Goal: Task Accomplishment & Management: Complete application form

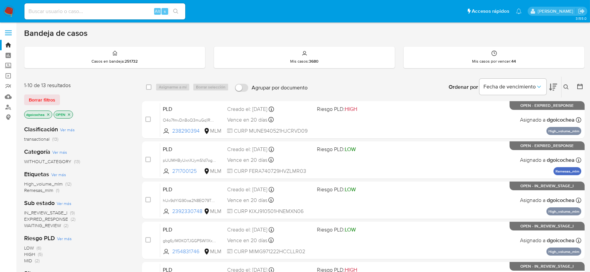
click at [565, 86] on icon at bounding box center [566, 86] width 5 height 5
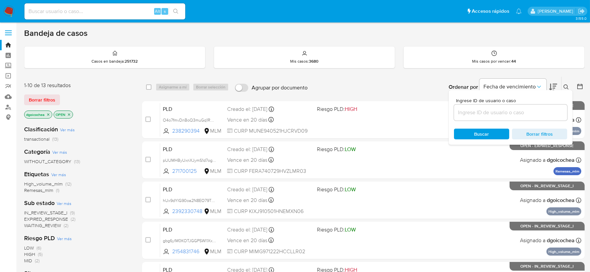
click at [536, 113] on input at bounding box center [510, 112] width 113 height 9
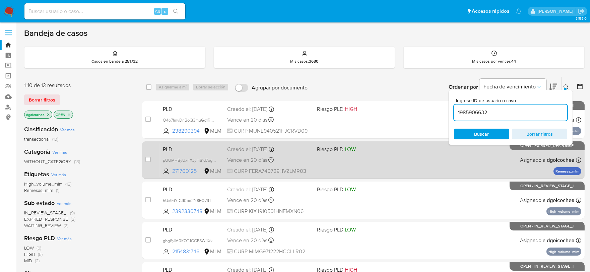
type input "1985906632"
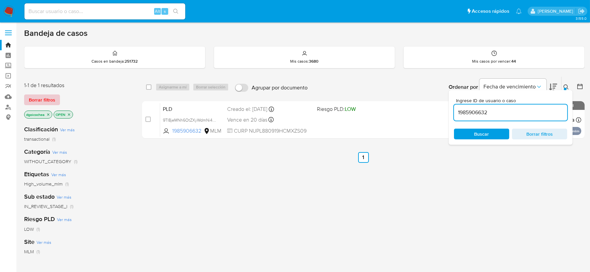
click at [52, 99] on span "Borrar filtros" at bounding box center [42, 99] width 26 height 9
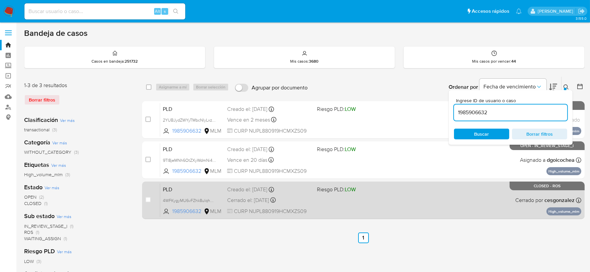
click at [170, 189] on span "PLD" at bounding box center [192, 189] width 59 height 9
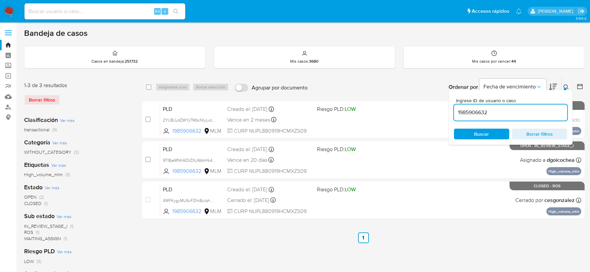
click at [68, 15] on input at bounding box center [104, 11] width 161 height 9
paste input "530251854"
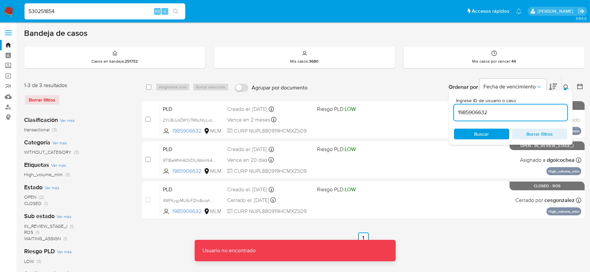
click at [66, 14] on input "530251854" at bounding box center [104, 11] width 161 height 9
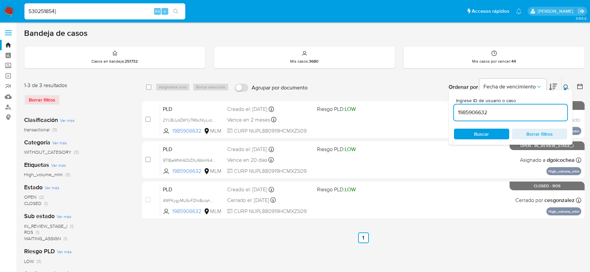
click at [68, 14] on input "530251854}" at bounding box center [104, 11] width 161 height 9
type input "530251854"
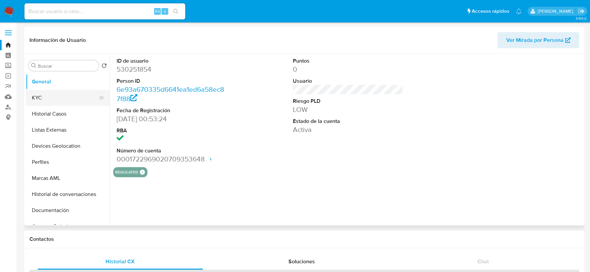
select select "10"
click at [62, 96] on button "KYC" at bounding box center [65, 98] width 78 height 16
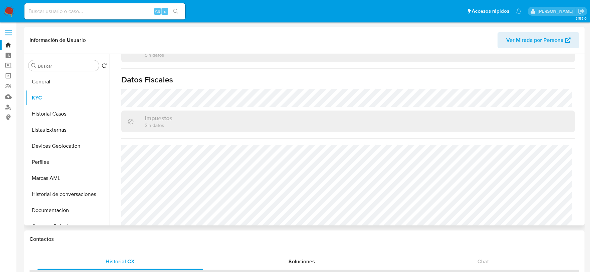
scroll to position [421, 0]
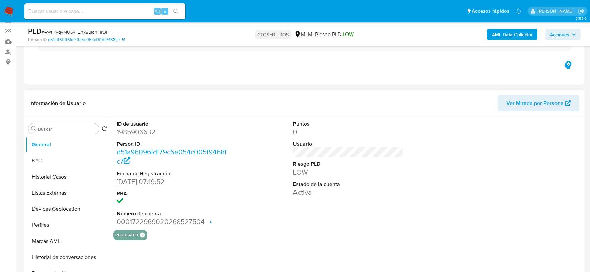
scroll to position [74, 0]
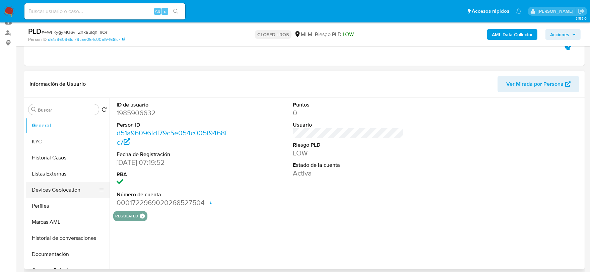
select select "10"
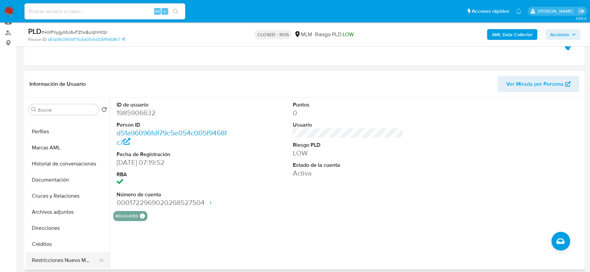
click at [69, 257] on button "Restricciones Nuevo Mundo" at bounding box center [65, 260] width 78 height 16
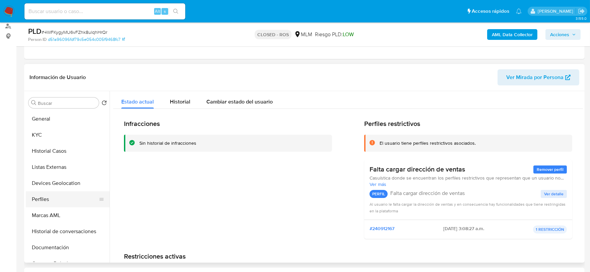
scroll to position [81, 0]
click at [64, 154] on button "Historial Casos" at bounding box center [65, 151] width 78 height 16
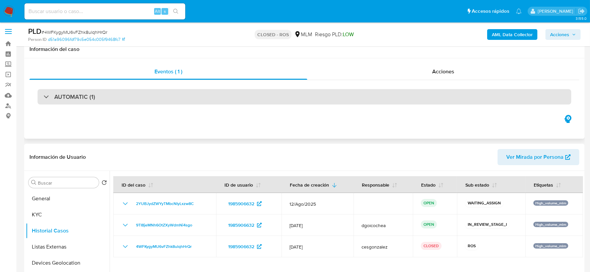
scroll to position [0, 0]
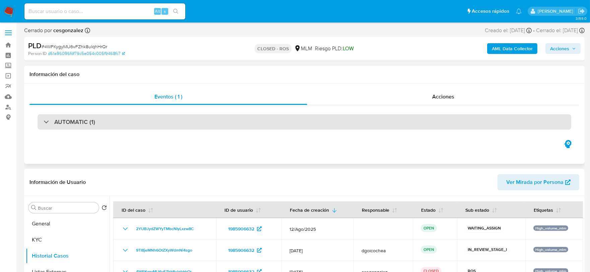
click at [102, 123] on div "AUTOMATIC (1)" at bounding box center [305, 121] width 534 height 15
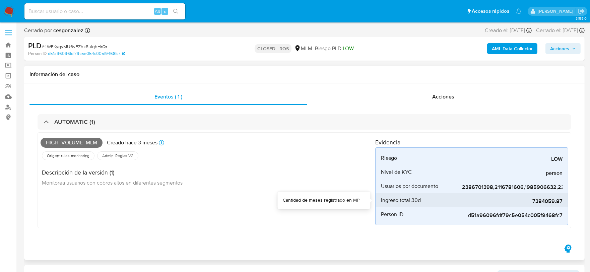
click at [552, 202] on span "7384059.87" at bounding box center [512, 201] width 101 height 7
copy span "7384059.87"
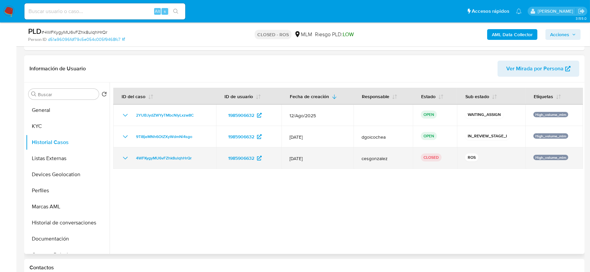
click at [123, 156] on icon "Mostrar/Ocultar" at bounding box center [125, 158] width 8 height 8
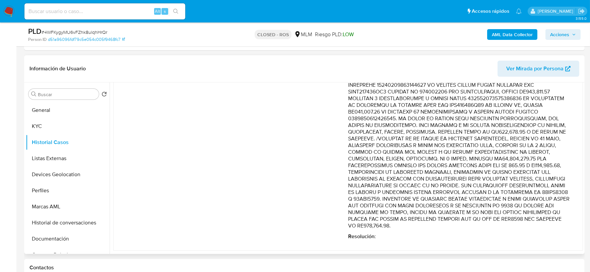
scroll to position [287, 0]
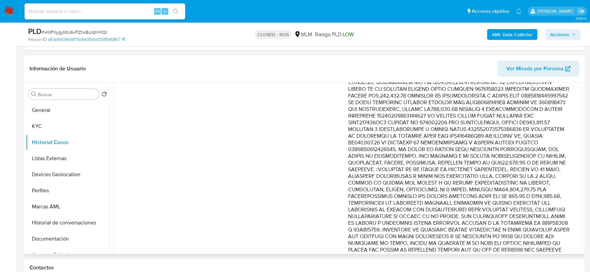
drag, startPoint x: 495, startPoint y: 102, endPoint x: 426, endPoint y: 109, distance: 69.4
click at [426, 109] on p "Comentario :" at bounding box center [458, 79] width 221 height 362
click at [459, 118] on p "Comentario :" at bounding box center [458, 79] width 221 height 362
click at [473, 108] on p "Comentario :" at bounding box center [458, 79] width 221 height 362
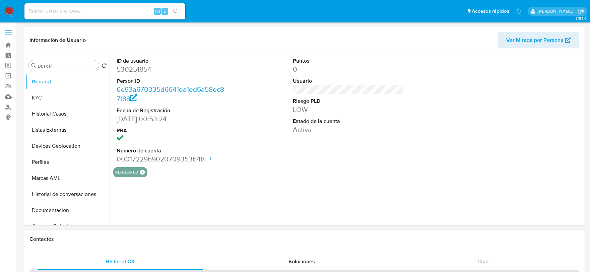
select select "10"
click at [9, 12] on img at bounding box center [8, 11] width 11 height 11
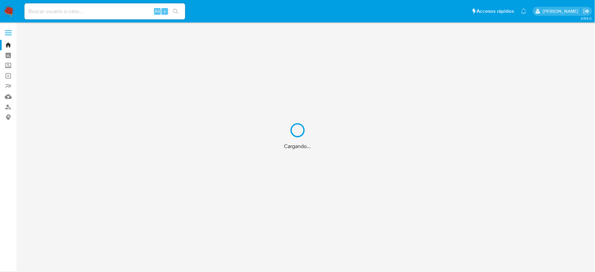
click at [8, 64] on div "Cargando..." at bounding box center [297, 136] width 595 height 272
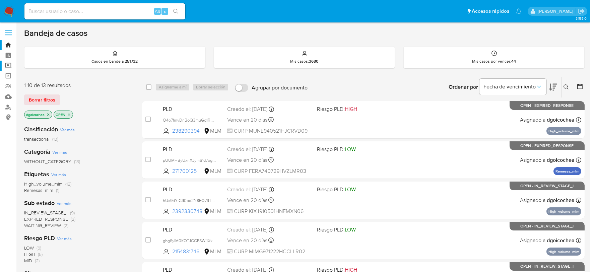
drag, startPoint x: 0, startPoint y: 0, endPoint x: 8, endPoint y: 64, distance: 64.5
click at [8, 64] on label "Screening" at bounding box center [40, 66] width 80 height 10
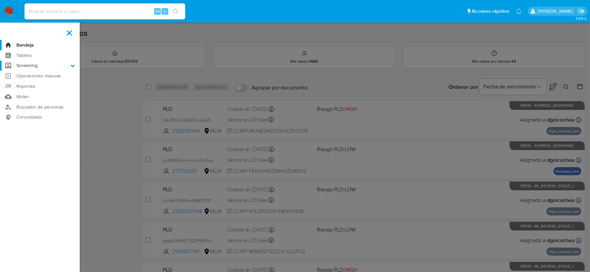
click at [0, 0] on input "Screening" at bounding box center [0, 0] width 0 height 0
click at [26, 89] on link "Herramientas" at bounding box center [40, 92] width 80 height 8
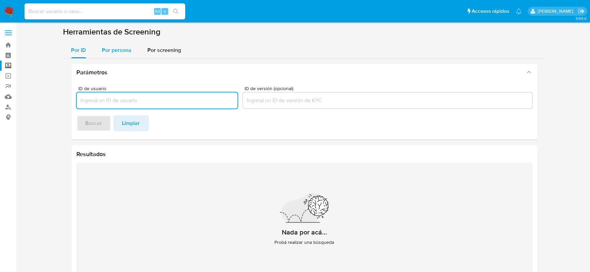
click at [119, 52] on span "Por persona" at bounding box center [116, 50] width 29 height 8
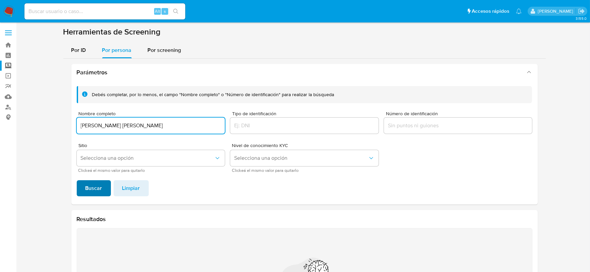
click at [92, 190] on span "Buscar" at bounding box center [93, 188] width 17 height 15
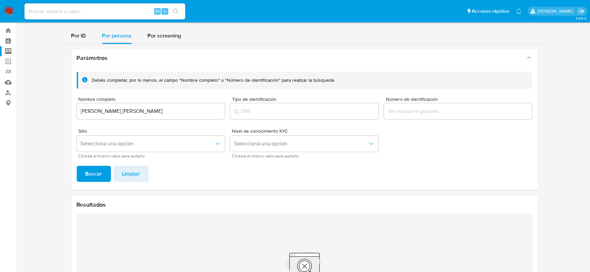
scroll to position [14, 0]
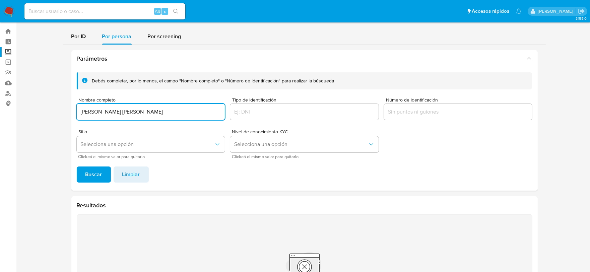
click at [150, 112] on input "ADAN ACXEL MILLAN SARABIA" at bounding box center [151, 112] width 148 height 9
type input "[PERSON_NAME]"
click at [103, 171] on button "Buscar" at bounding box center [94, 175] width 34 height 16
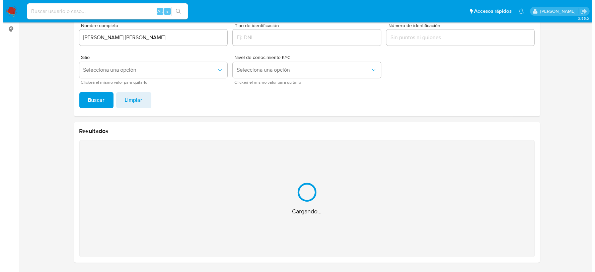
scroll to position [0, 0]
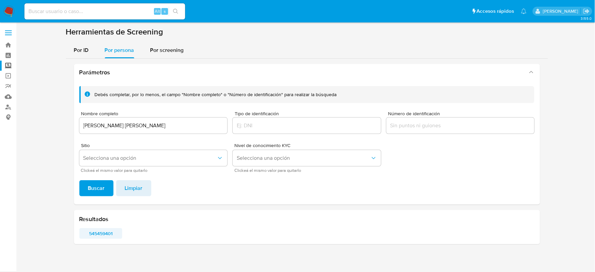
click at [94, 229] on span "545459401" at bounding box center [101, 233] width 34 height 9
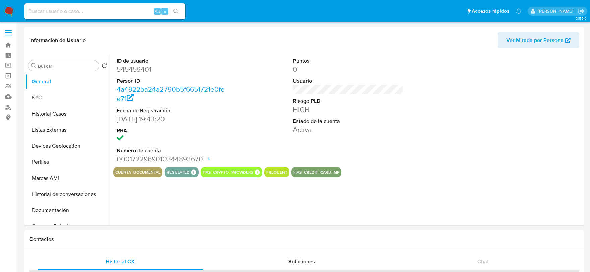
select select "10"
click at [34, 98] on button "KYC" at bounding box center [65, 98] width 78 height 16
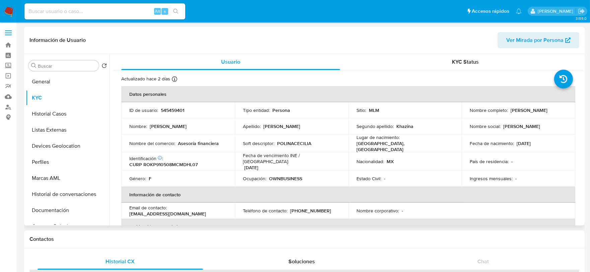
click at [174, 110] on p "545459401" at bounding box center [172, 110] width 23 height 6
copy p "545459401"
drag, startPoint x: 475, startPoint y: 133, endPoint x: 478, endPoint y: 143, distance: 10.2
click at [475, 133] on td "Nombre social : Polina Cecilia" at bounding box center [519, 126] width 114 height 16
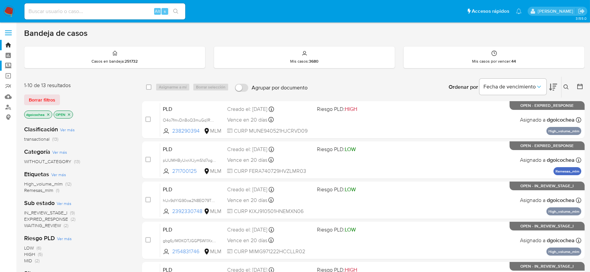
click at [10, 65] on label "Screening" at bounding box center [40, 66] width 80 height 10
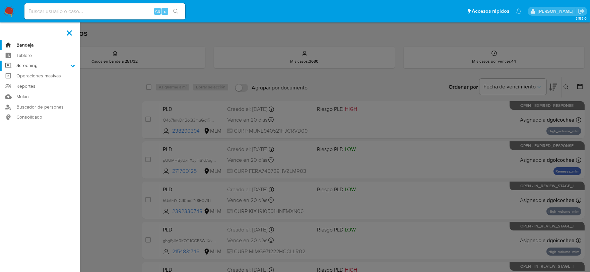
click at [0, 0] on input "Screening" at bounding box center [0, 0] width 0 height 0
click at [39, 92] on link "Herramientas" at bounding box center [40, 92] width 80 height 8
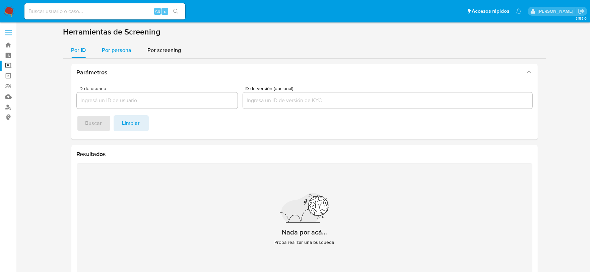
click at [121, 44] on div "Por persona" at bounding box center [116, 50] width 29 height 16
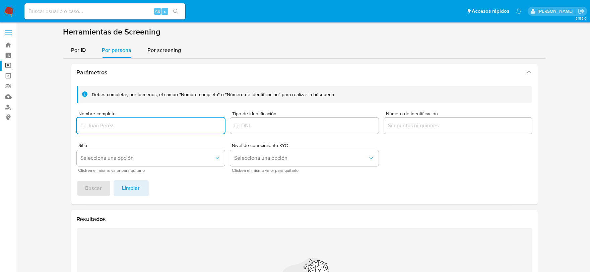
click at [136, 127] on input "Nombre completo" at bounding box center [151, 125] width 148 height 9
paste input "KEVIN ALEXANDER EQUIHUA VAZQUEZ"
type input "KEVIN ALEXANDER EQUIHUA VAZQUEZ"
click at [98, 189] on span "Buscar" at bounding box center [93, 188] width 17 height 15
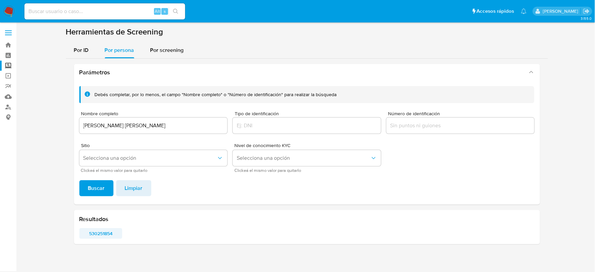
click at [102, 235] on span "530251854" at bounding box center [101, 233] width 34 height 9
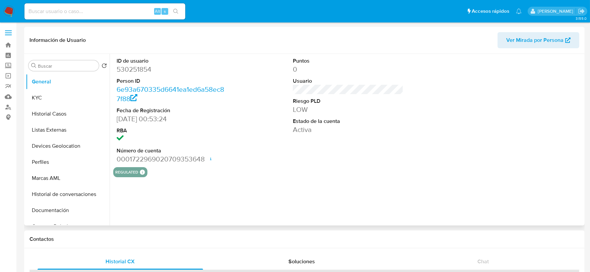
click at [142, 67] on dd "530251854" at bounding box center [172, 69] width 111 height 9
select select "10"
copy dd "530251854"
click at [76, 101] on button "KYC" at bounding box center [65, 98] width 78 height 16
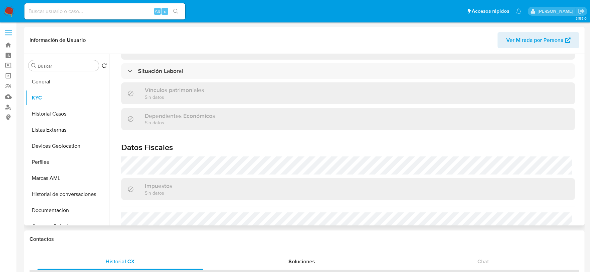
scroll to position [372, 0]
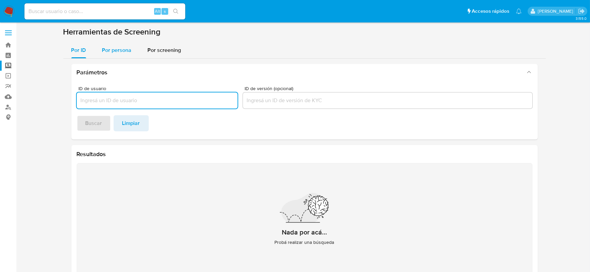
click at [119, 51] on span "Por persona" at bounding box center [116, 50] width 29 height 8
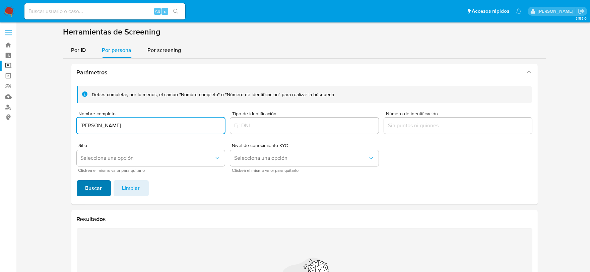
type input "[PERSON_NAME]"
drag, startPoint x: 92, startPoint y: 184, endPoint x: 96, endPoint y: 184, distance: 4.0
click at [96, 184] on span "Buscar" at bounding box center [93, 188] width 17 height 15
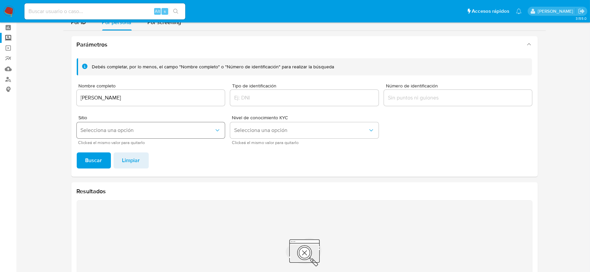
scroll to position [74, 0]
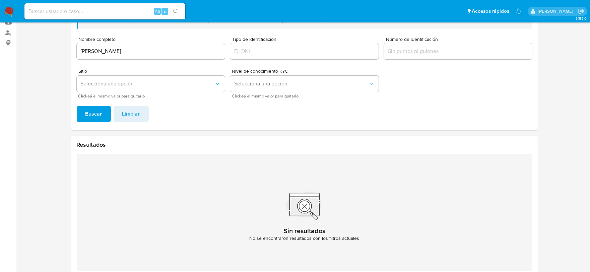
click at [186, 54] on input "AXEL BERNABE LARIOS GODINEZ" at bounding box center [151, 51] width 148 height 9
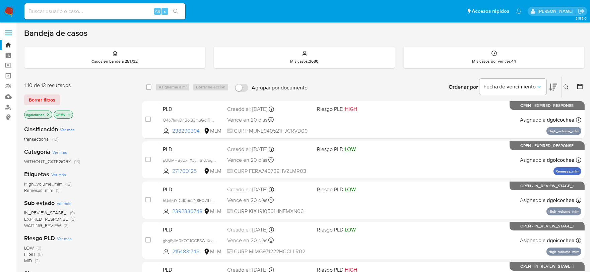
click at [570, 86] on button at bounding box center [567, 87] width 11 height 8
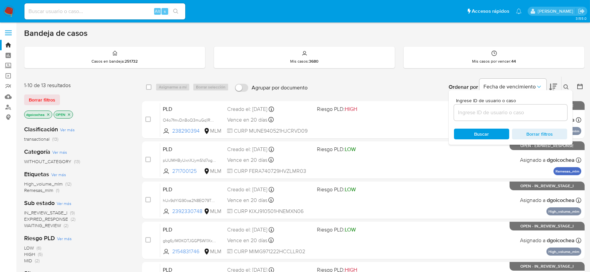
click at [531, 112] on input at bounding box center [510, 112] width 113 height 9
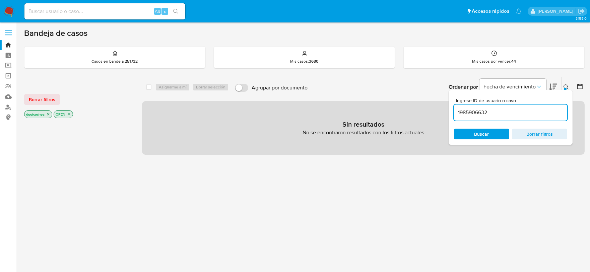
click at [521, 113] on input "1985906632" at bounding box center [510, 112] width 113 height 9
type input "1985906632"
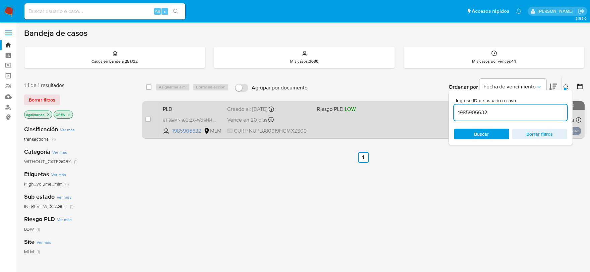
click at [164, 107] on span "PLD" at bounding box center [192, 108] width 59 height 9
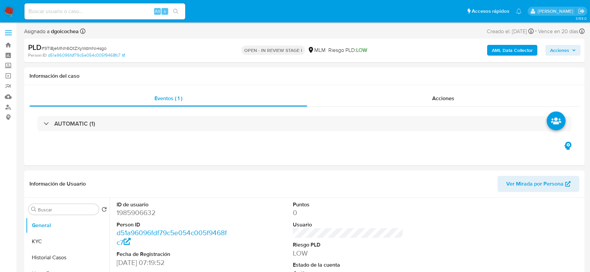
select select "10"
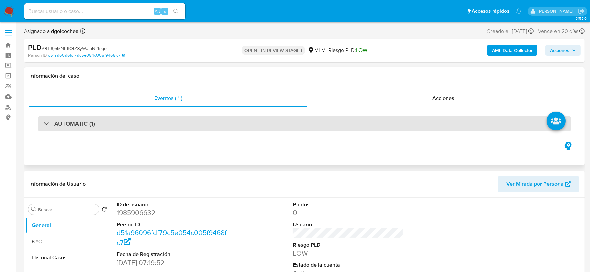
click at [98, 121] on div "AUTOMATIC (1)" at bounding box center [305, 123] width 534 height 15
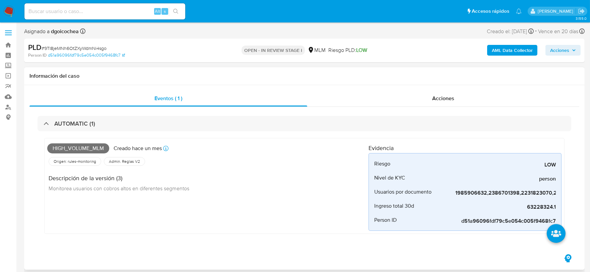
click at [269, 218] on div "High_volume_mlm Creado [DATE] Creado: [DATE] 03:04:41 Origen: rules-monitoring …" at bounding box center [207, 186] width 321 height 90
click at [535, 203] on div "63228324.1" at bounding box center [505, 206] width 101 height 14
copy span "63228324.1"
click at [289, 200] on div "High_volume_mlm Creado hace un mes Creado: 12/07/2025 03:04:41 Origen: rules-mo…" at bounding box center [207, 186] width 321 height 90
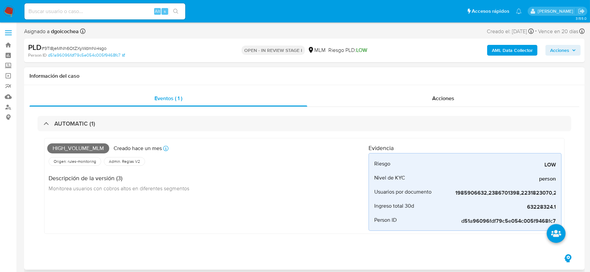
click at [305, 188] on div "Descripción de la versión (3) Monitorea usuarios con cobros altos en diferentes…" at bounding box center [207, 182] width 321 height 30
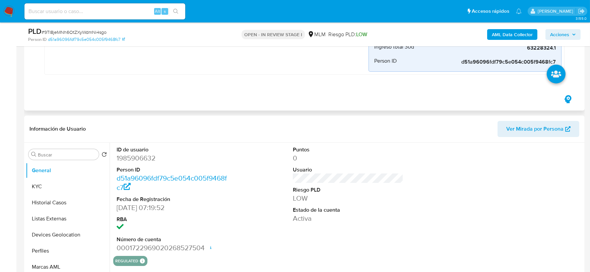
scroll to position [186, 0]
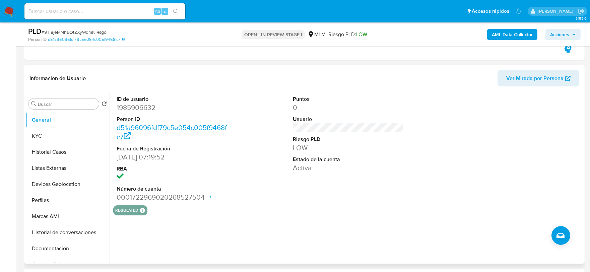
click at [292, 193] on div "Puntos 0 Usuario Riesgo PLD LOW Estado de la cuenta Activa" at bounding box center [348, 148] width 118 height 113
click at [42, 139] on button "KYC" at bounding box center [65, 136] width 78 height 16
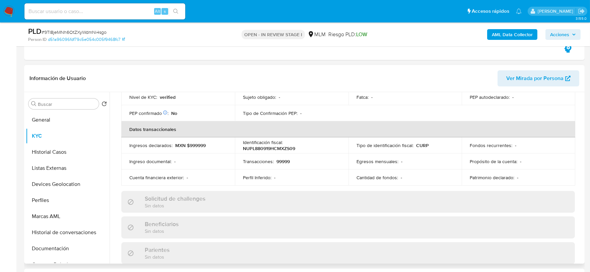
click at [116, 180] on div "Actualizado hace 9 días Creado: 10/09/2024 06:19:59 Actualizado: 11/08/2025 06:…" at bounding box center [348, 214] width 470 height 582
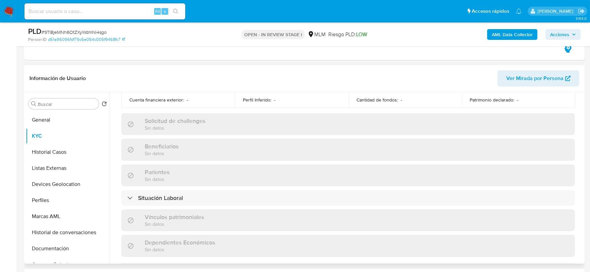
scroll to position [409, 0]
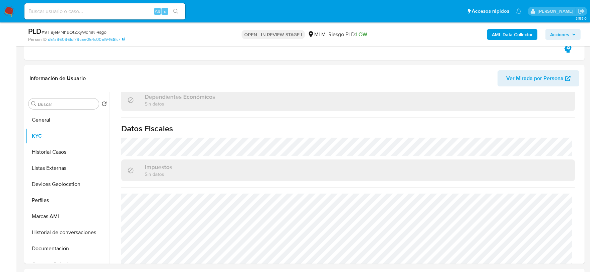
click at [68, 149] on button "Historial Casos" at bounding box center [65, 152] width 78 height 16
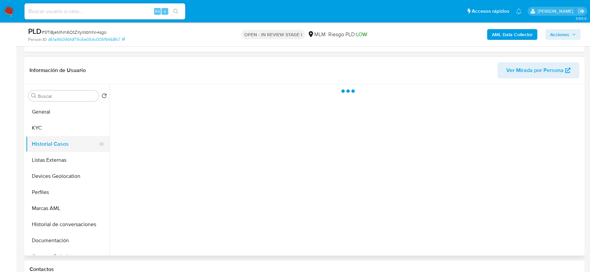
scroll to position [0, 0]
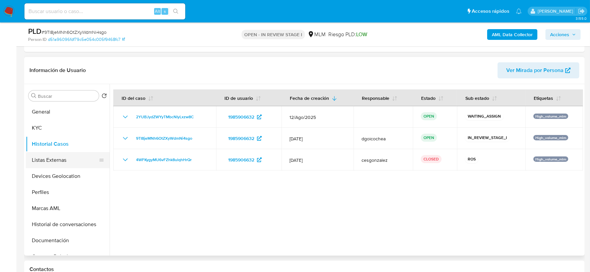
click at [53, 154] on button "Listas Externas" at bounding box center [65, 160] width 78 height 16
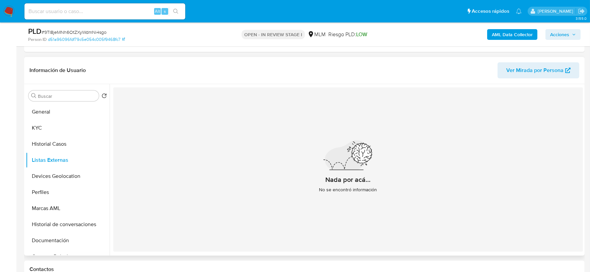
click at [220, 212] on div "Nada por acá... No se encontró información" at bounding box center [348, 169] width 470 height 164
click at [64, 177] on button "Devices Geolocation" at bounding box center [65, 176] width 78 height 16
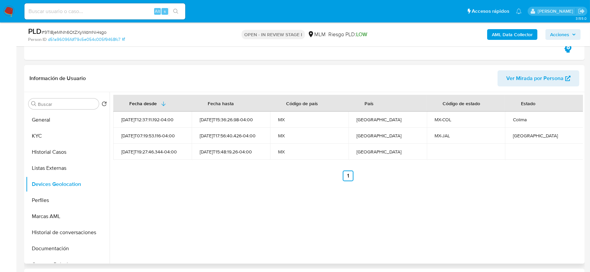
click at [192, 215] on div "Fecha desde Fecha hasta Código de país País Código de estado Estado 2024-09-11T…" at bounding box center [346, 178] width 473 height 172
click at [52, 198] on button "Perfiles" at bounding box center [65, 200] width 78 height 16
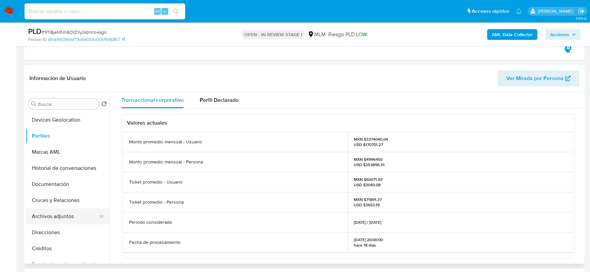
scroll to position [74, 0]
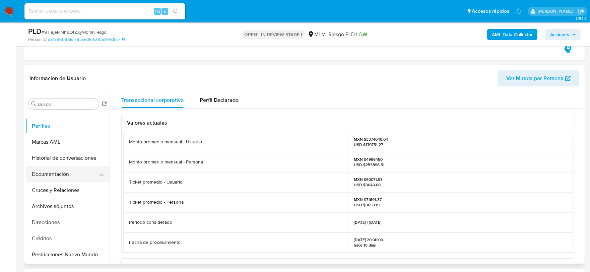
click at [59, 174] on button "Documentación" at bounding box center [65, 174] width 78 height 16
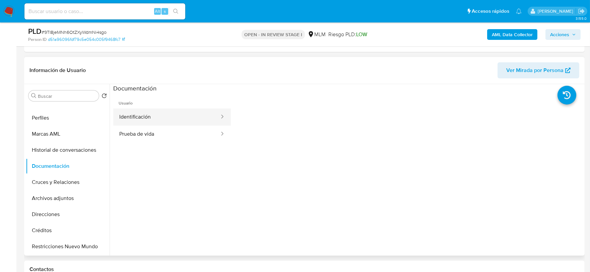
click at [153, 112] on button "Identificación" at bounding box center [166, 117] width 107 height 17
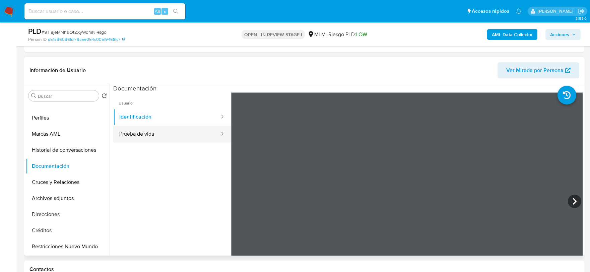
click at [155, 139] on button "Prueba de vida" at bounding box center [166, 134] width 107 height 17
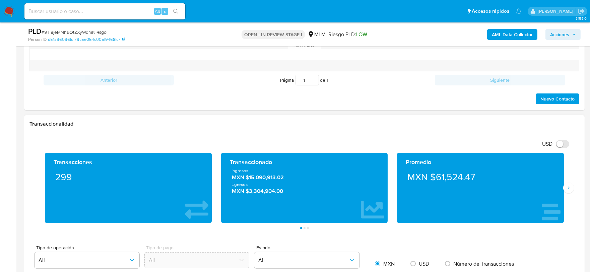
scroll to position [484, 0]
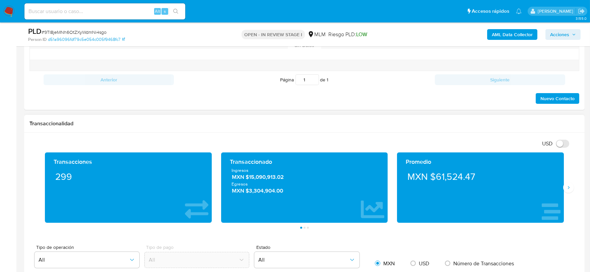
click at [571, 193] on div "Transacciones 299 Transaccionado Ingresos MXN $15,090,913.02 Egresos MXN $3,304…" at bounding box center [304, 190] width 550 height 76
click at [571, 189] on icon "Siguiente" at bounding box center [568, 187] width 5 height 5
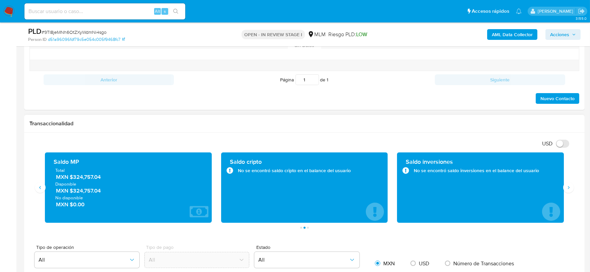
click at [284, 131] on div "Transaccionalidad" at bounding box center [304, 124] width 560 height 18
drag, startPoint x: 108, startPoint y: 179, endPoint x: 74, endPoint y: 180, distance: 33.9
click at [74, 180] on span "MXN $324,757.04" at bounding box center [128, 177] width 145 height 8
click at [41, 190] on icon "Anterior" at bounding box center [40, 187] width 5 height 5
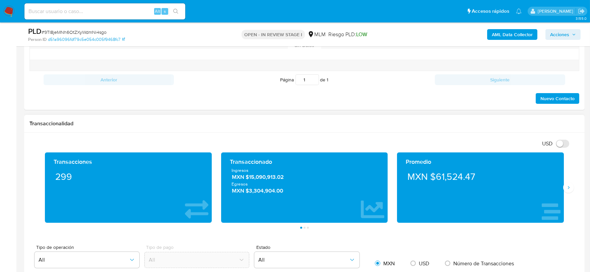
drag, startPoint x: 292, startPoint y: 182, endPoint x: 242, endPoint y: 178, distance: 49.7
click at [242, 179] on div "Ingresos MXN $15,090,913.02 Egresos MXN $3,304,904.00" at bounding box center [304, 180] width 156 height 27
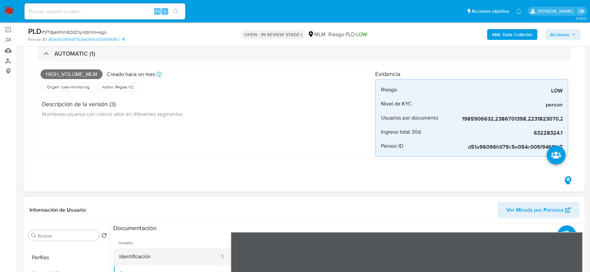
scroll to position [149, 0]
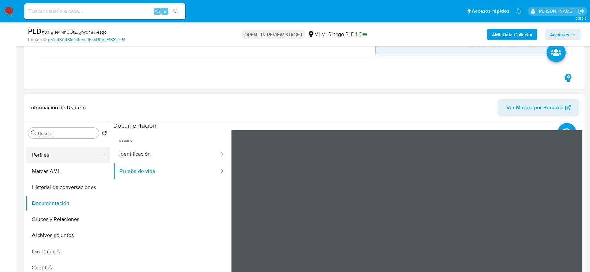
click at [51, 152] on button "Perfiles" at bounding box center [65, 155] width 78 height 16
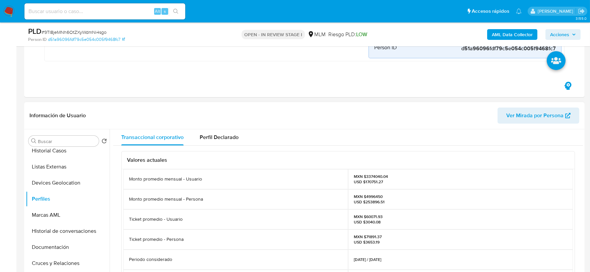
scroll to position [0, 0]
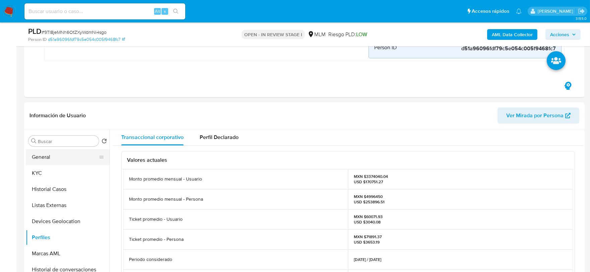
click at [54, 158] on button "General" at bounding box center [65, 157] width 78 height 16
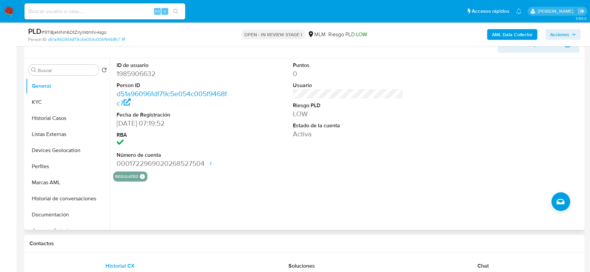
scroll to position [260, 0]
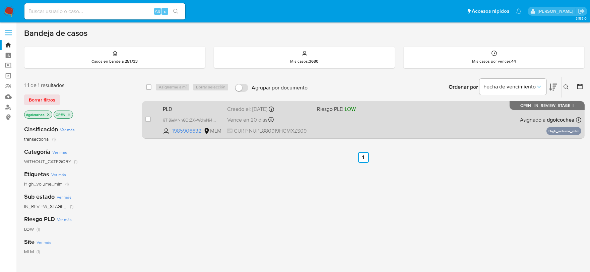
click at [168, 110] on span "PLD" at bounding box center [192, 108] width 59 height 9
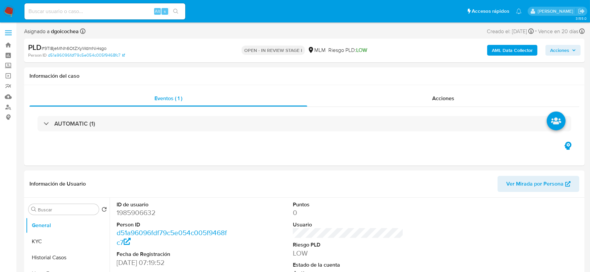
select select "10"
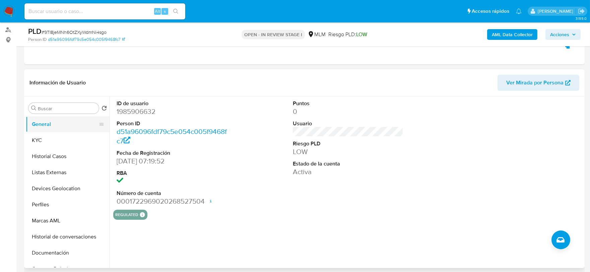
scroll to position [74, 0]
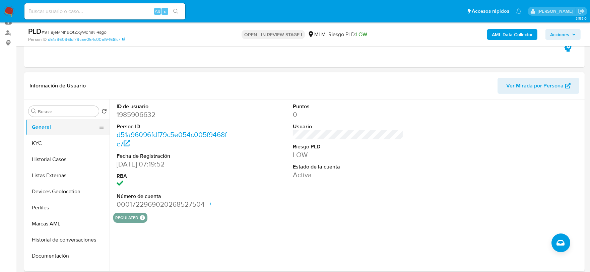
drag, startPoint x: 46, startPoint y: 136, endPoint x: 67, endPoint y: 119, distance: 27.4
click at [46, 136] on button "KYC" at bounding box center [68, 143] width 84 height 16
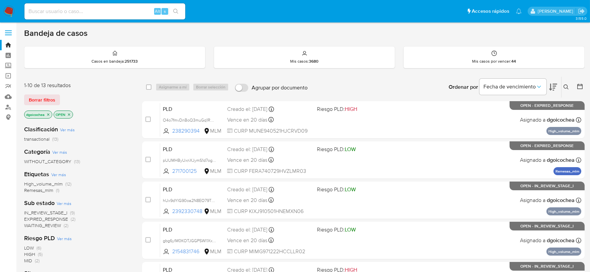
click at [55, 210] on span "IN_REVIEW_STAGE_I" at bounding box center [45, 212] width 43 height 7
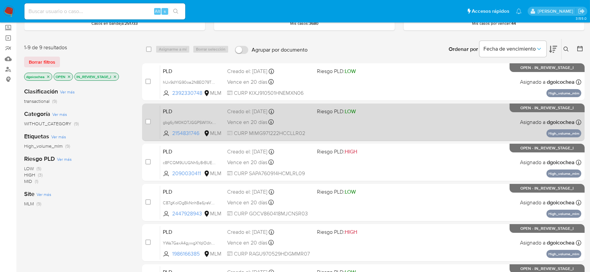
scroll to position [74, 0]
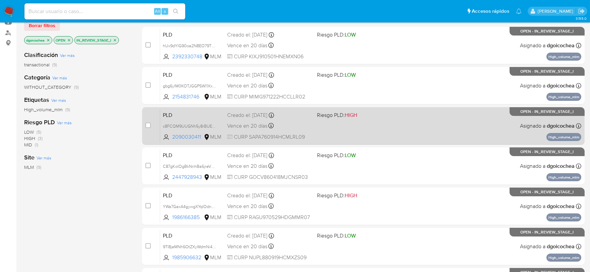
click at [162, 112] on div "PLD c8FCQM9UUGNh5y8rBUE3bSvR 2090030411 MLM Riesgo PLD: HIGH Creado el: [DATE] …" at bounding box center [370, 126] width 421 height 34
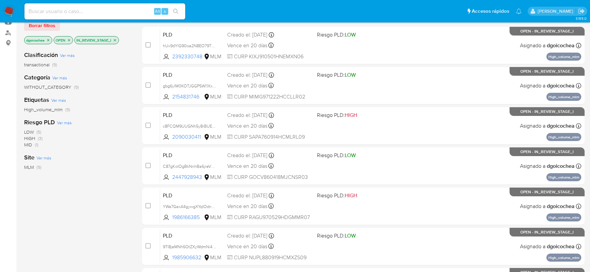
click at [6, 11] on img at bounding box center [8, 11] width 11 height 11
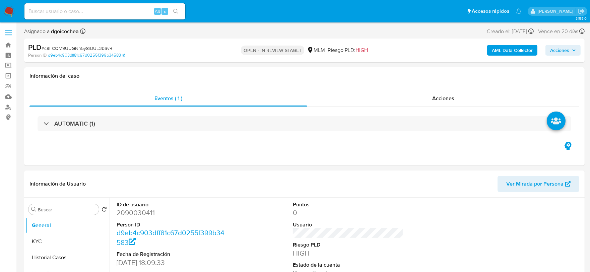
select select "10"
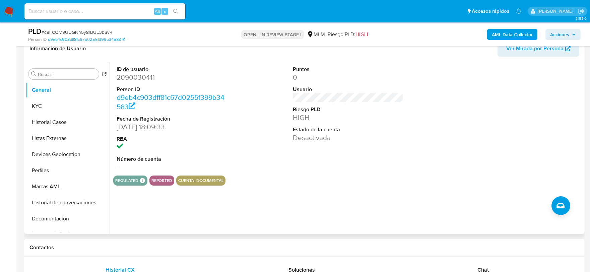
scroll to position [37, 0]
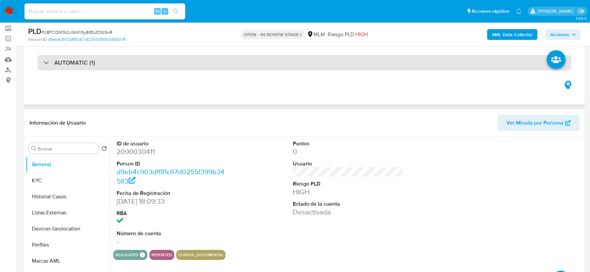
click at [77, 61] on h3 "AUTOMATIC (1)" at bounding box center [74, 62] width 41 height 7
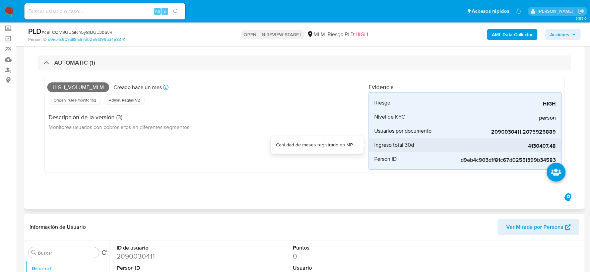
click at [542, 145] on span "4130407.48" at bounding box center [505, 146] width 101 height 7
copy span "4130407.48"
drag, startPoint x: 374, startPoint y: 180, endPoint x: 360, endPoint y: 182, distance: 13.9
click at [374, 180] on div "High_volume_mlm Creado hace un mes Creado: 12/07/2025 03:05:26 Origen: rules-mo…" at bounding box center [305, 126] width 534 height 113
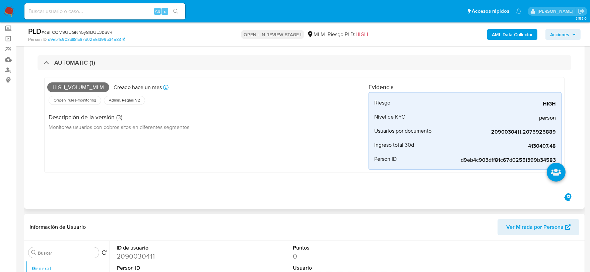
click at [242, 173] on div "High_volume_mlm Creado hace un mes Creado: 12/07/2025 03:05:26 Origen: rules-mo…" at bounding box center [304, 125] width 520 height 96
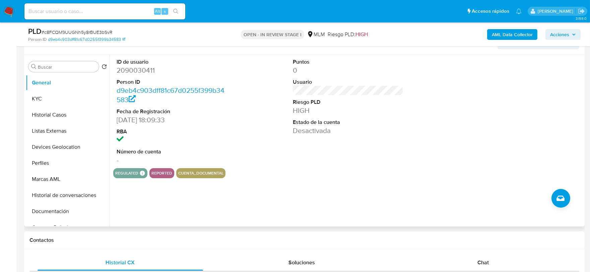
click at [342, 172] on div "regulated Regulated MLM IFPE Evaluation Result COMPLIES User Regulated Date 202…" at bounding box center [348, 173] width 470 height 10
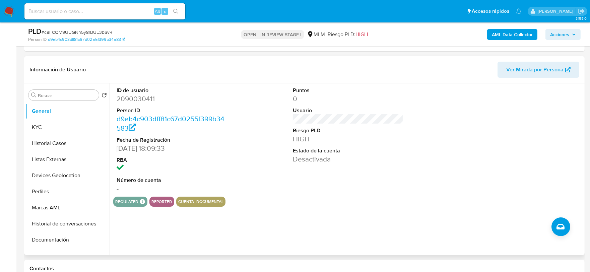
scroll to position [186, 0]
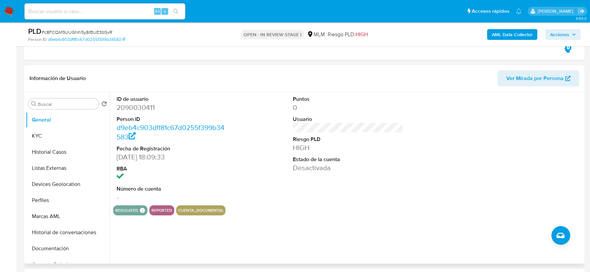
click at [344, 197] on div "Puntos 0 Usuario Riesgo PLD HIGH Estado de la cuenta Desactivada" at bounding box center [348, 148] width 118 height 113
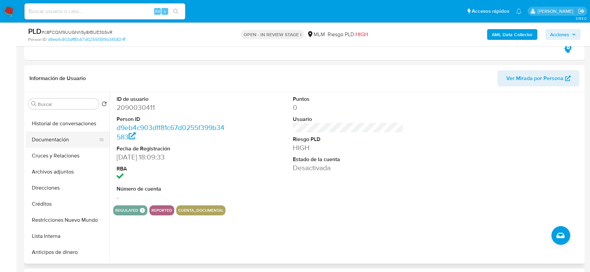
scroll to position [112, 0]
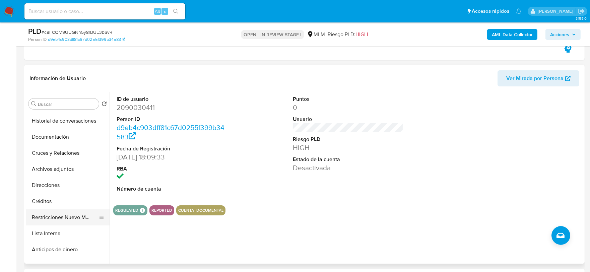
click at [67, 216] on button "Restricciones Nuevo Mundo" at bounding box center [65, 217] width 78 height 16
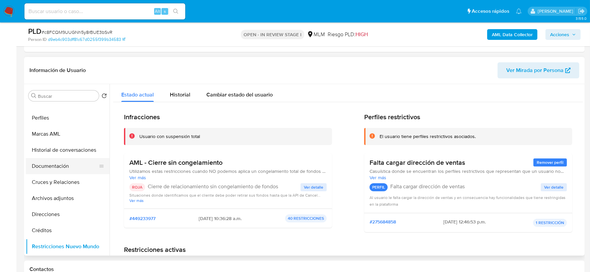
scroll to position [0, 0]
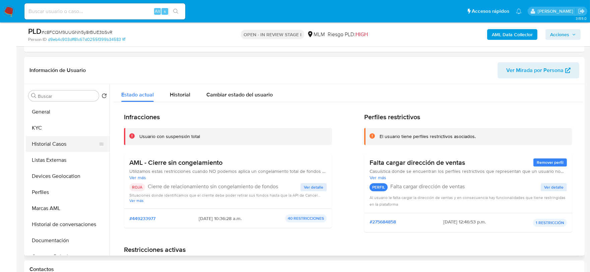
click at [54, 145] on button "Historial Casos" at bounding box center [65, 144] width 78 height 16
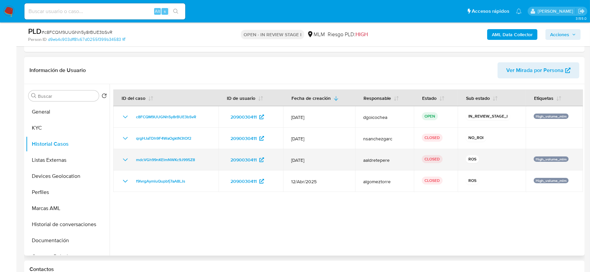
click at [126, 157] on icon "Mostrar/Ocultar" at bounding box center [125, 160] width 8 height 8
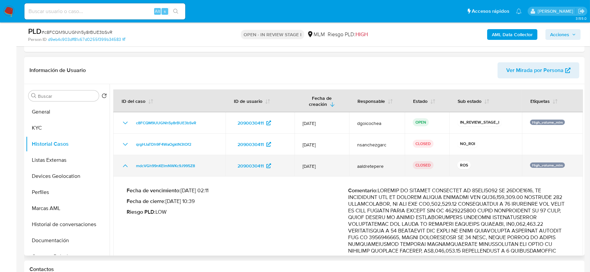
click at [126, 167] on icon "Mostrar/Ocultar" at bounding box center [125, 166] width 8 height 8
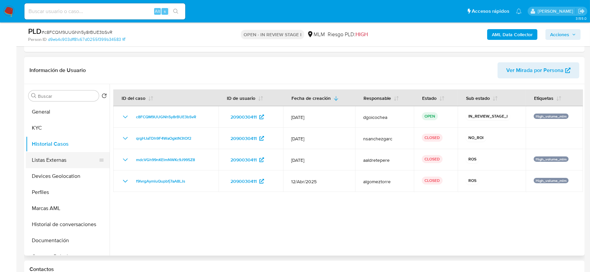
click at [59, 157] on button "Listas Externas" at bounding box center [65, 160] width 78 height 16
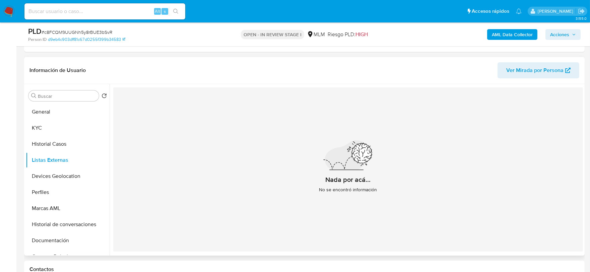
click at [193, 190] on div "Nada por acá... No se encontró información" at bounding box center [348, 169] width 470 height 164
click at [55, 175] on button "Devices Geolocation" at bounding box center [65, 176] width 78 height 16
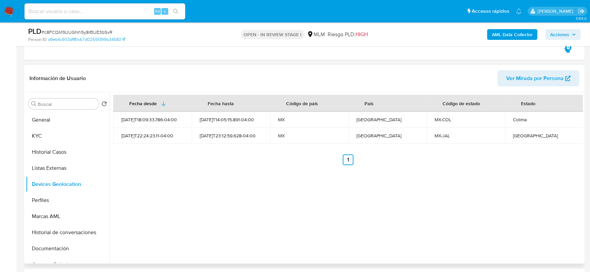
click at [204, 208] on div "Fecha desde Fecha hasta Código de país País Código de estado Estado 2024-11-11T…" at bounding box center [346, 178] width 473 height 172
click at [67, 198] on button "Perfiles" at bounding box center [65, 200] width 78 height 16
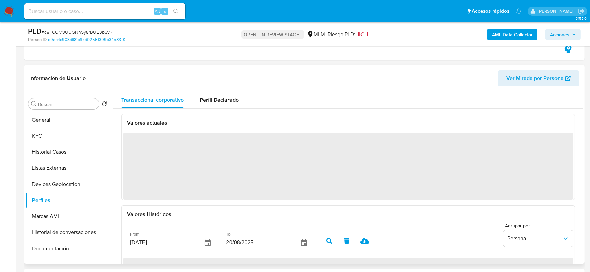
scroll to position [37, 0]
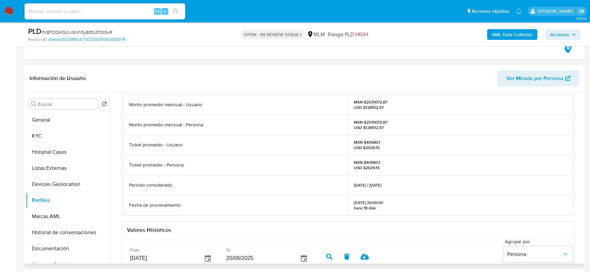
click at [116, 188] on div "Valores actuales Monto promedio mensual - Usuario MXN $2570072.87 USD $128512.5…" at bounding box center [348, 227] width 470 height 312
drag, startPoint x: 70, startPoint y: 215, endPoint x: 71, endPoint y: 218, distance: 3.9
click at [70, 215] on button "Marcas AML" at bounding box center [68, 216] width 84 height 16
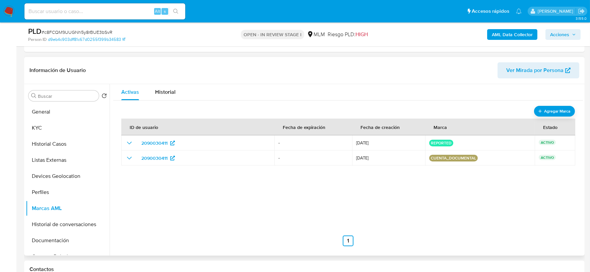
click at [169, 203] on div "ID de usuario Fecha de expiración Fecha de creación Marca Estado 2090030411 - 0…" at bounding box center [348, 179] width 454 height 134
click at [73, 235] on button "Documentación" at bounding box center [65, 241] width 78 height 16
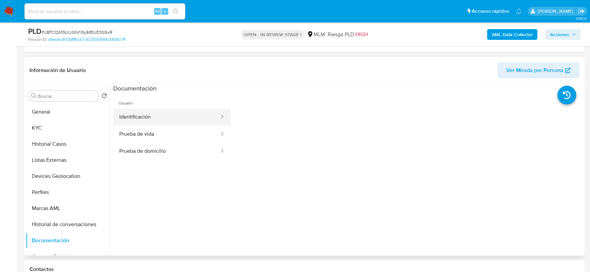
click at [155, 118] on button "Identificación" at bounding box center [166, 117] width 107 height 17
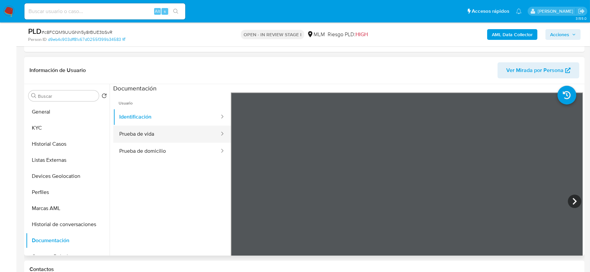
click at [165, 128] on button "Prueba de vida" at bounding box center [166, 134] width 107 height 17
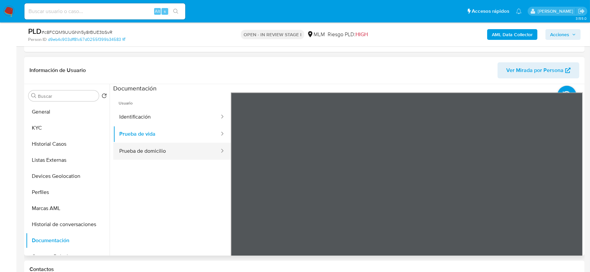
click at [155, 154] on button "Prueba de domicilio" at bounding box center [166, 151] width 107 height 17
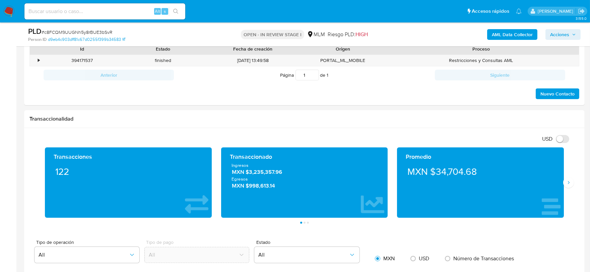
scroll to position [445, 0]
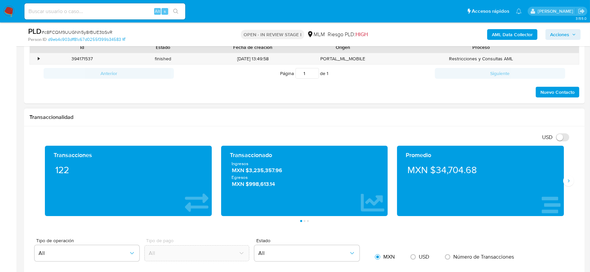
drag, startPoint x: 569, startPoint y: 178, endPoint x: 553, endPoint y: 170, distance: 17.4
click at [568, 178] on button "Siguiente" at bounding box center [568, 181] width 11 height 11
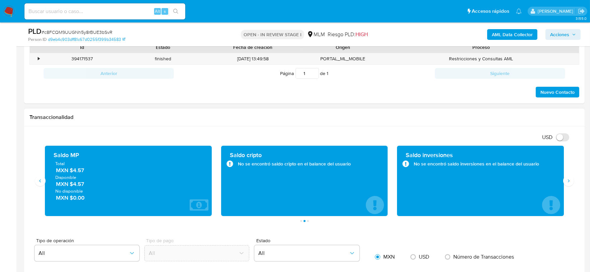
click at [332, 125] on div "Transaccionalidad" at bounding box center [304, 118] width 560 height 18
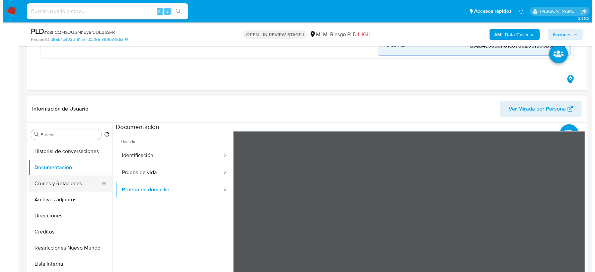
scroll to position [0, 0]
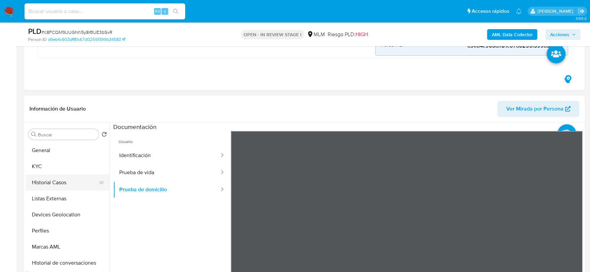
click at [53, 187] on button "Historial Casos" at bounding box center [65, 183] width 78 height 16
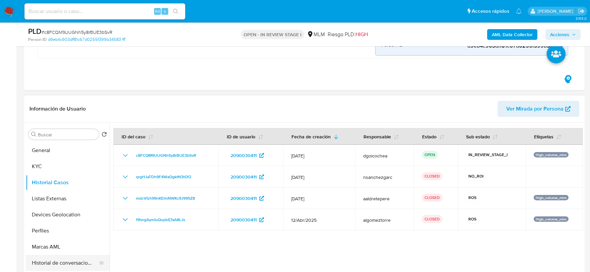
click at [69, 258] on button "Historial de conversaciones" at bounding box center [65, 263] width 78 height 16
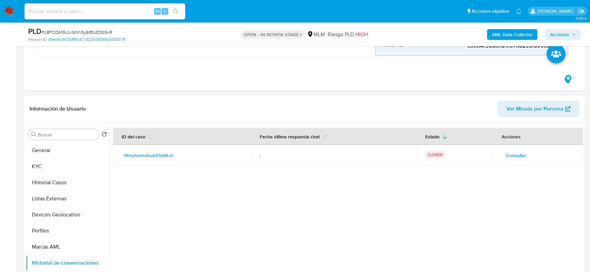
click at [511, 151] on span "Consultar" at bounding box center [516, 155] width 20 height 9
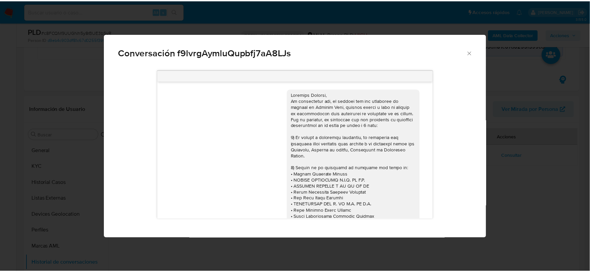
scroll to position [249, 0]
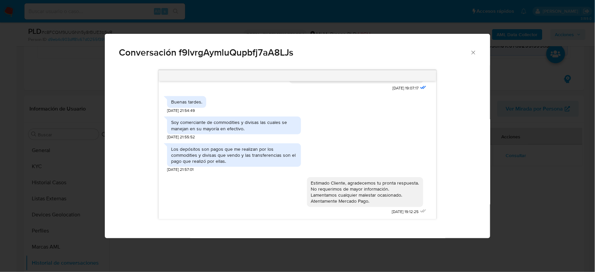
click at [330, 166] on div "Los depósitos son pagos que me realizan por los commodities y divisas que vendo…" at bounding box center [297, 156] width 261 height 32
click at [473, 51] on icon "Cerrar" at bounding box center [473, 52] width 7 height 7
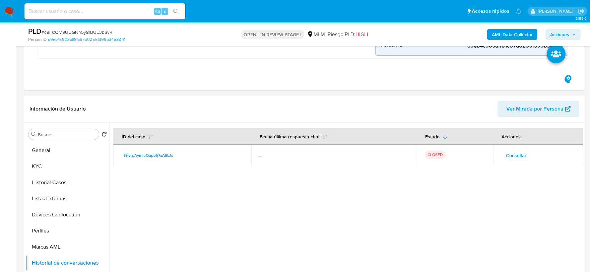
drag, startPoint x: 36, startPoint y: 166, endPoint x: 63, endPoint y: 111, distance: 61.1
click at [36, 166] on button "KYC" at bounding box center [68, 166] width 84 height 16
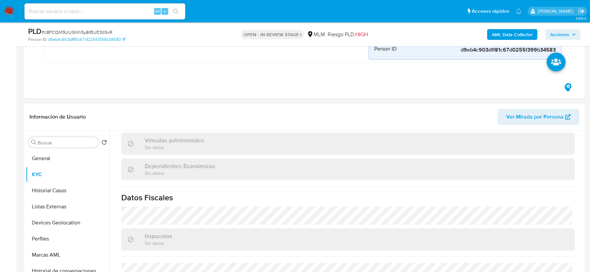
scroll to position [416, 0]
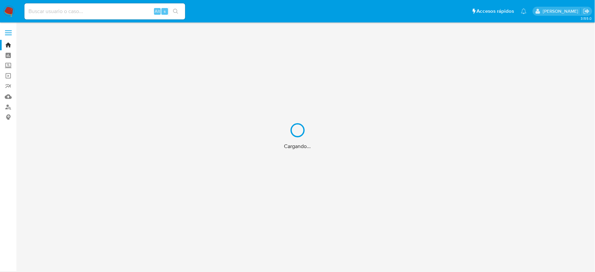
click at [8, 66] on div "Cargando..." at bounding box center [297, 136] width 595 height 272
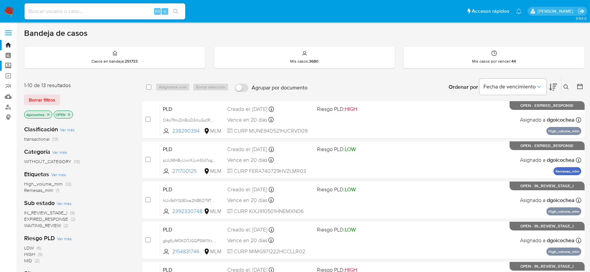
click at [8, 66] on label "Screening" at bounding box center [40, 66] width 80 height 10
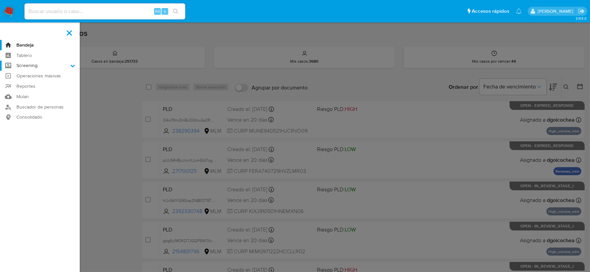
click at [0, 0] on input "Screening" at bounding box center [0, 0] width 0 height 0
click at [28, 92] on link "Herramientas" at bounding box center [40, 92] width 80 height 8
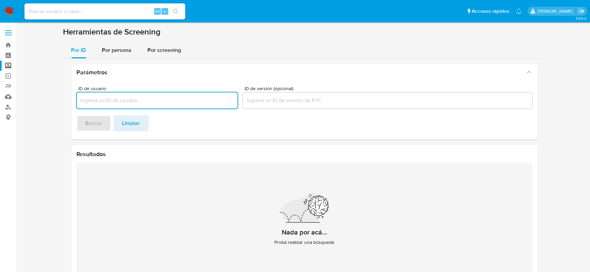
click at [113, 42] on section "Herramientas de Screening Por ID Por persona Por screening Parámetros ID de usu…" at bounding box center [304, 159] width 482 height 264
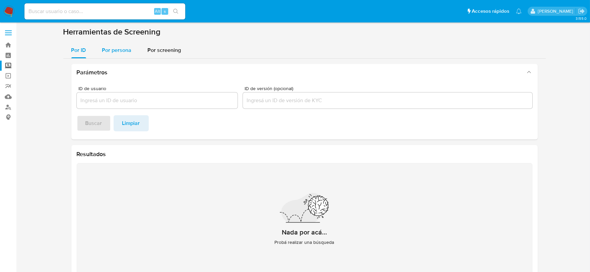
click at [115, 45] on div "Por persona" at bounding box center [116, 50] width 29 height 16
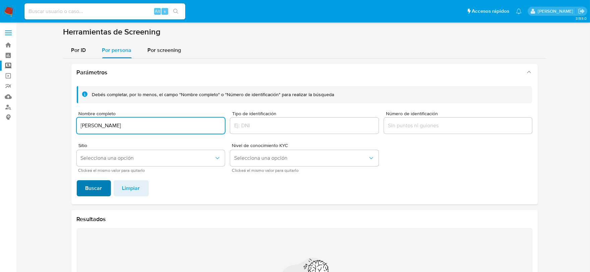
type input "[PERSON_NAME]"
click at [104, 185] on button "Buscar" at bounding box center [94, 188] width 34 height 16
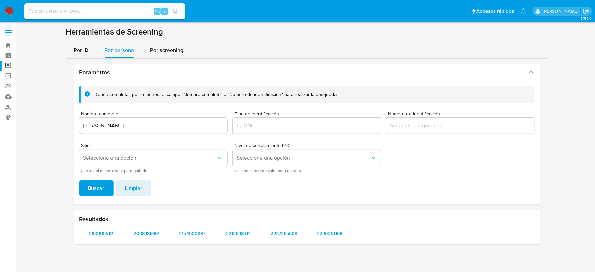
click at [409, 126] on input "Número de identificación" at bounding box center [461, 125] width 148 height 9
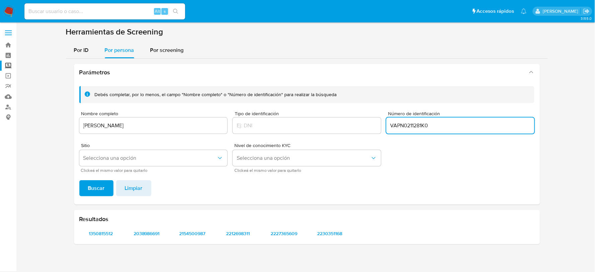
type input "VAPN0211281K0"
click at [89, 187] on span "Buscar" at bounding box center [96, 188] width 17 height 15
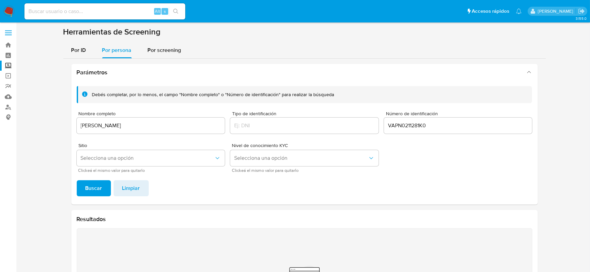
click at [415, 120] on div "VAPN0211281K0" at bounding box center [458, 126] width 148 height 16
click at [412, 124] on input "VAPN0211281K0" at bounding box center [458, 125] width 148 height 9
click at [90, 182] on span "Buscar" at bounding box center [93, 188] width 17 height 15
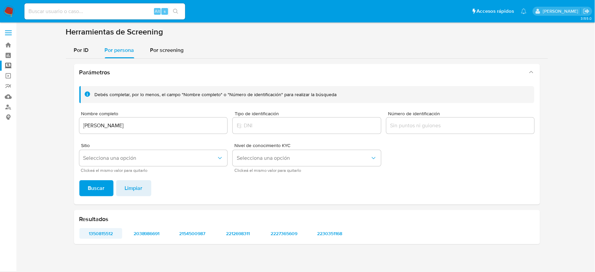
click at [102, 234] on span "1350815512" at bounding box center [101, 233] width 34 height 9
click at [157, 128] on input "NORMA GUADALUPE VAZQUEZ PRECIADO" at bounding box center [153, 125] width 148 height 9
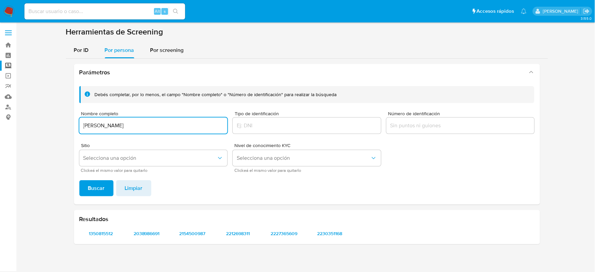
click at [157, 128] on input "NORMA GUADALUPE VAZQUEZ PRECIADO" at bounding box center [153, 125] width 148 height 9
type input "SAMUEL MARTINEZ ACOSTA"
click at [97, 185] on span "Buscar" at bounding box center [96, 188] width 17 height 15
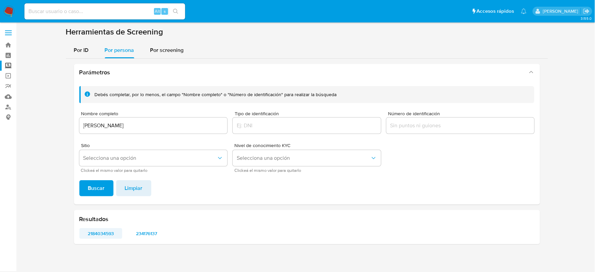
click at [109, 233] on span "2184034593" at bounding box center [101, 233] width 34 height 9
click at [146, 233] on span "234176137" at bounding box center [147, 233] width 34 height 9
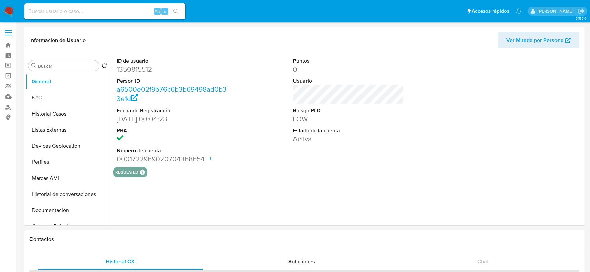
select select "10"
click at [45, 103] on button "KYC" at bounding box center [65, 98] width 78 height 16
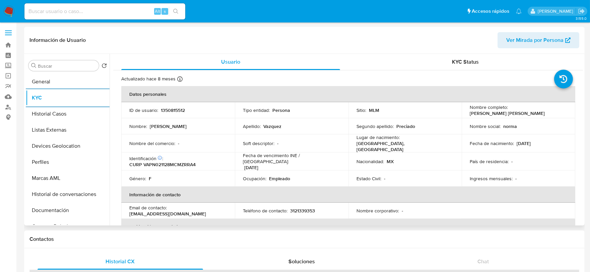
click at [166, 111] on p "1350815512" at bounding box center [173, 110] width 24 height 6
copy p "1350815512"
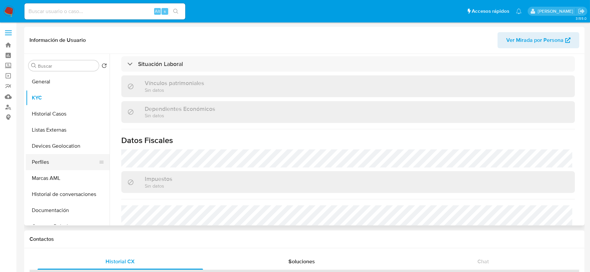
scroll to position [272, 0]
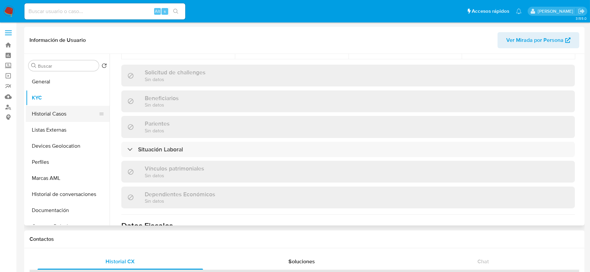
click at [53, 117] on button "Historial Casos" at bounding box center [65, 114] width 78 height 16
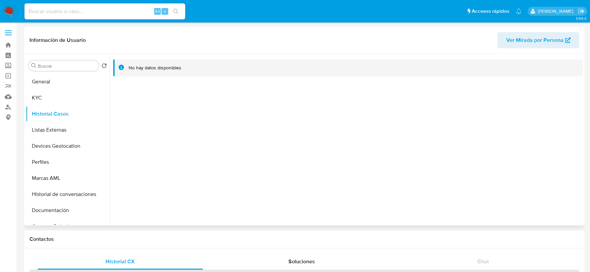
click at [231, 169] on div at bounding box center [346, 140] width 473 height 172
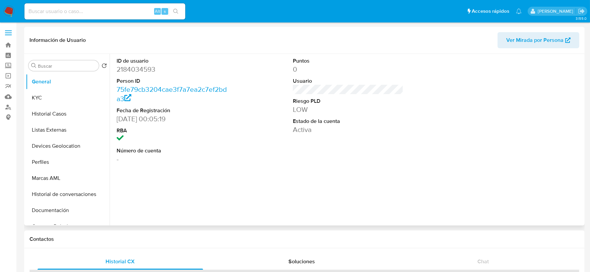
select select "10"
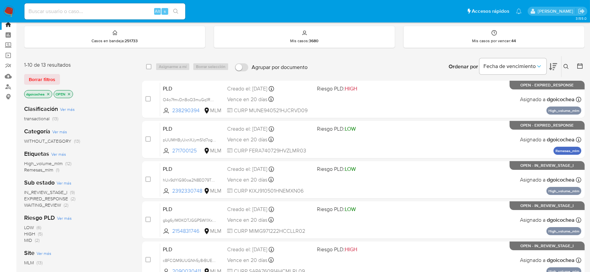
scroll to position [37, 0]
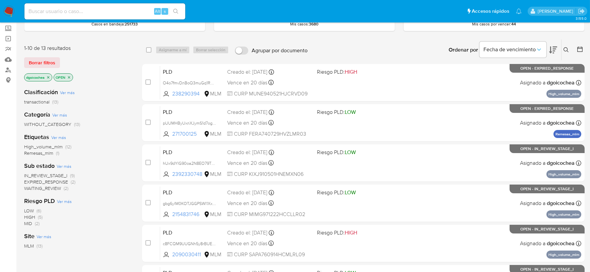
click at [45, 172] on span "IN_REVIEW_STAGE_I" at bounding box center [45, 175] width 43 height 7
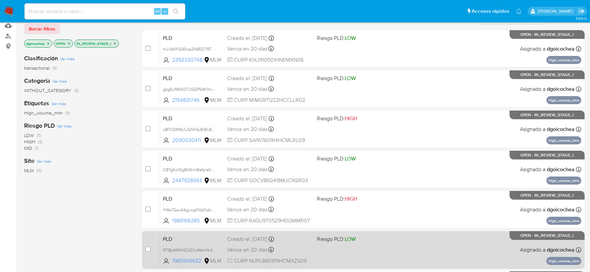
scroll to position [67, 0]
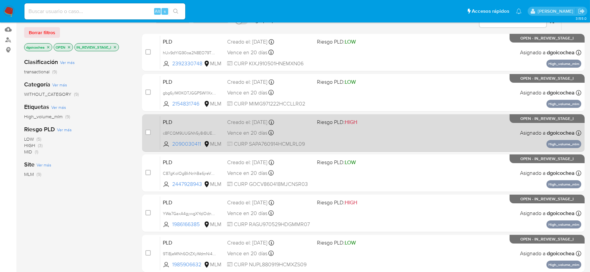
click at [171, 119] on span "PLD" at bounding box center [192, 121] width 59 height 9
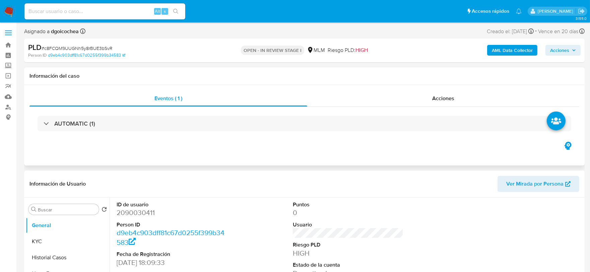
select select "10"
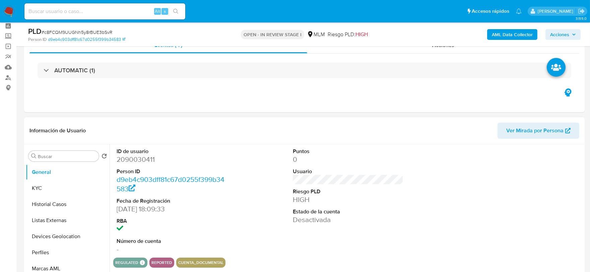
scroll to position [74, 0]
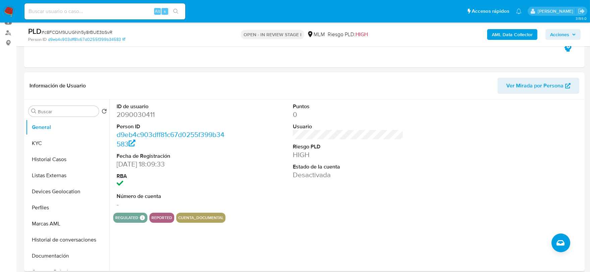
click at [400, 187] on div "Puntos 0 Usuario Riesgo PLD HIGH Estado de la cuenta Desactivada" at bounding box center [348, 156] width 118 height 113
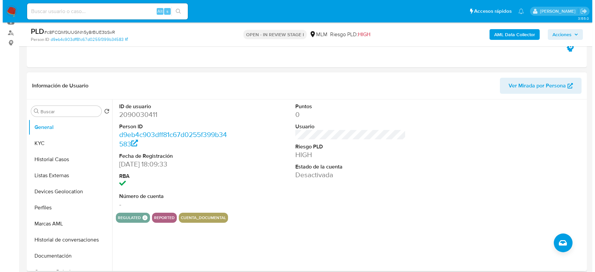
scroll to position [110, 0]
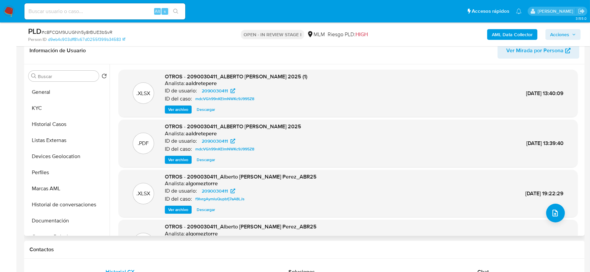
click at [561, 30] on span "Acciones" at bounding box center [559, 34] width 19 height 11
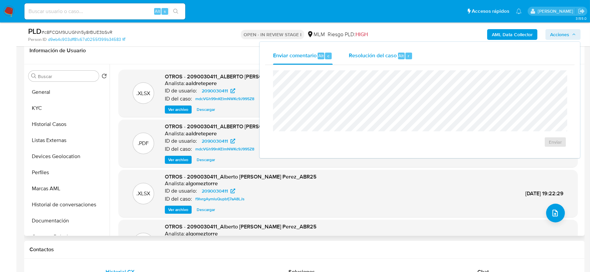
click at [369, 61] on div "Resolución del caso Alt r" at bounding box center [381, 55] width 64 height 17
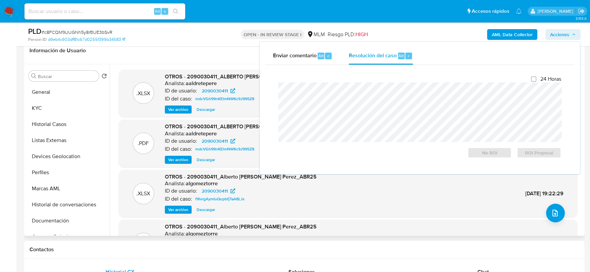
click at [203, 66] on div ".XLSX OTROS - 2090030411_ALBERTO SALAZAR PEREZ_MAYO 2025 (1) Analista: aaldrete…" at bounding box center [346, 150] width 473 height 172
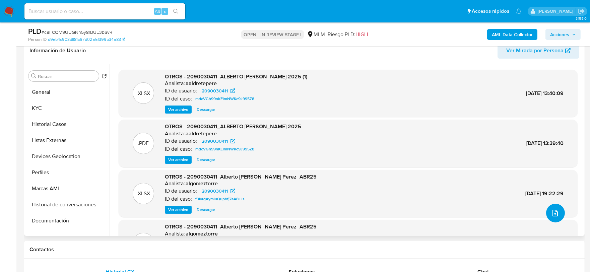
click at [551, 217] on span "upload-file" at bounding box center [554, 213] width 7 height 8
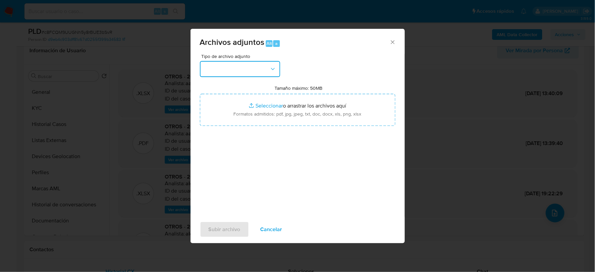
click at [252, 67] on button "button" at bounding box center [240, 69] width 80 height 16
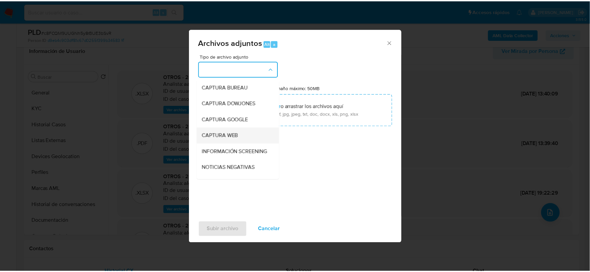
scroll to position [51, 0]
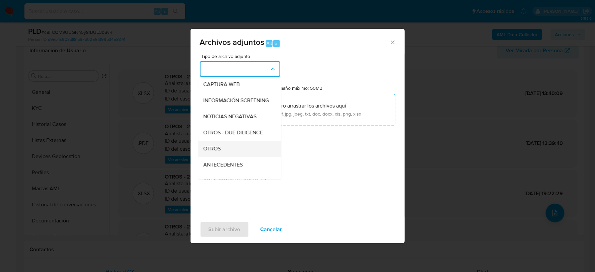
click at [213, 152] on span "OTROS" at bounding box center [212, 148] width 17 height 7
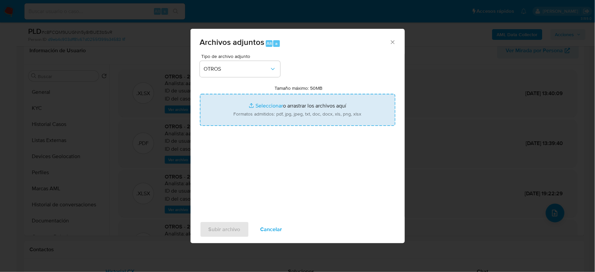
type input "C:\fakepath\2090030411_ALBERTO SALAZAR_JUL2025.pdf"
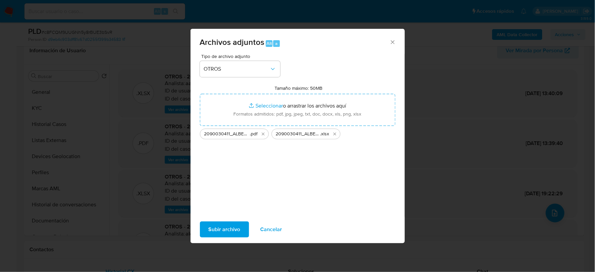
click at [230, 230] on span "Subir archivo" at bounding box center [225, 229] width 32 height 15
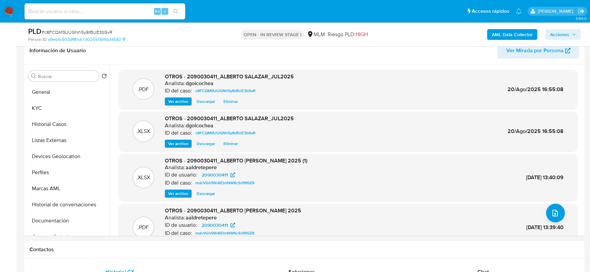
click at [554, 31] on span "Acciones" at bounding box center [559, 34] width 19 height 11
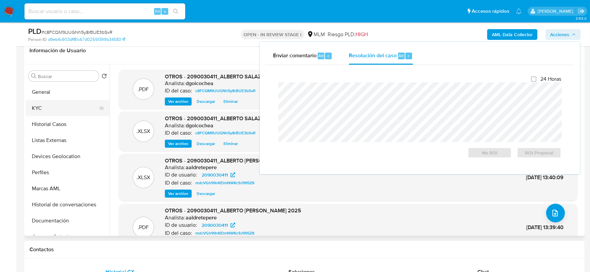
click at [45, 108] on button "KYC" at bounding box center [65, 108] width 78 height 16
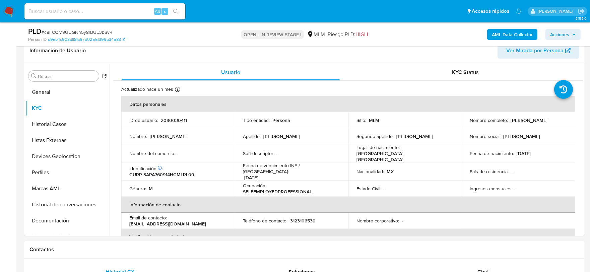
click at [570, 36] on span "Acciones" at bounding box center [563, 34] width 26 height 9
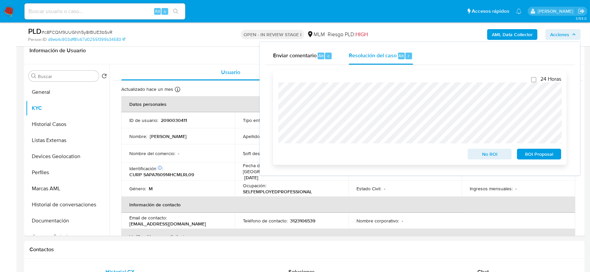
click at [533, 158] on span "ROI Proposal" at bounding box center [539, 153] width 35 height 9
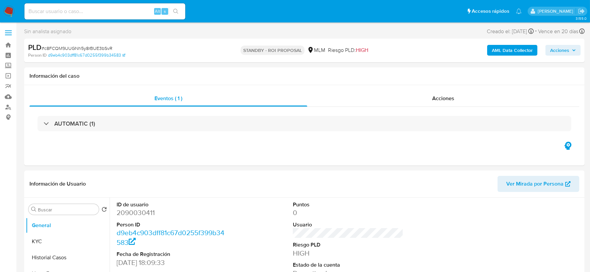
select select "10"
click at [248, 172] on div "Información de Usuario Ver Mirada por Persona" at bounding box center [304, 184] width 560 height 27
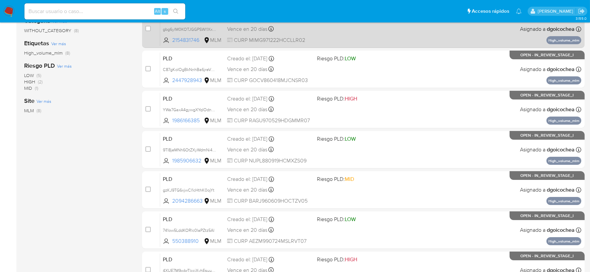
scroll to position [149, 0]
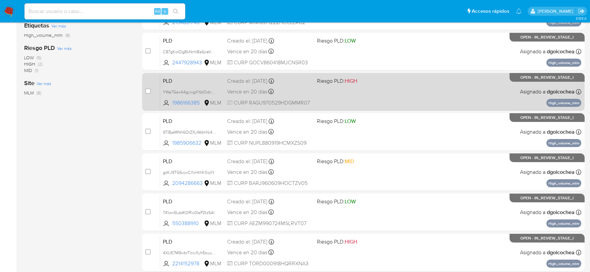
click at [171, 78] on span "PLD" at bounding box center [192, 80] width 59 height 9
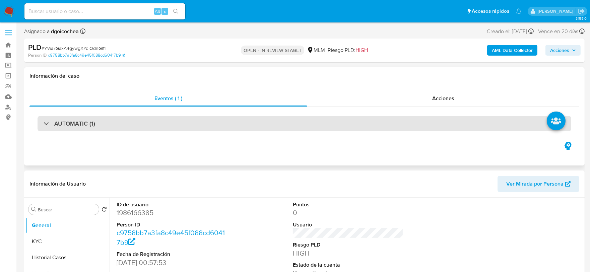
select select "10"
click at [73, 119] on div "AUTOMATIC (1)" at bounding box center [305, 123] width 534 height 15
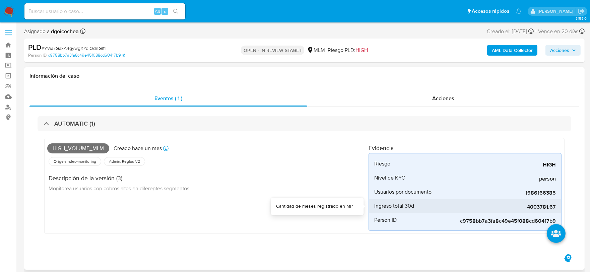
click at [534, 208] on span "4003781.67" at bounding box center [505, 207] width 101 height 7
copy span "4003781.67"
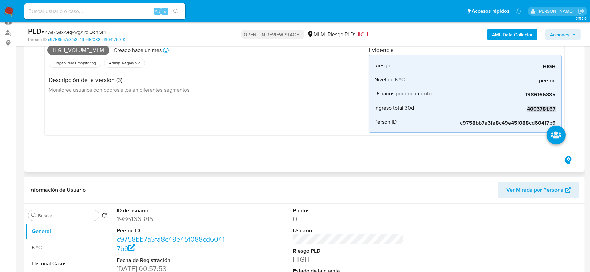
scroll to position [37, 0]
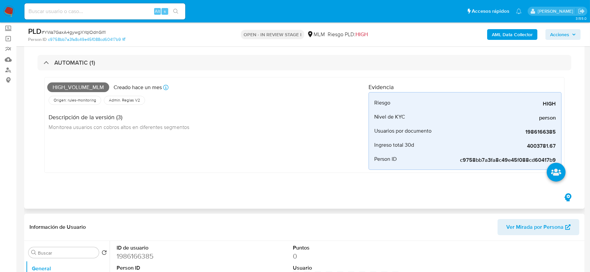
click at [258, 160] on div "High_volume_mlm Creado hace un mes Creado: 12/07/2025 03:05:04 Origen: rules-mo…" at bounding box center [207, 125] width 321 height 90
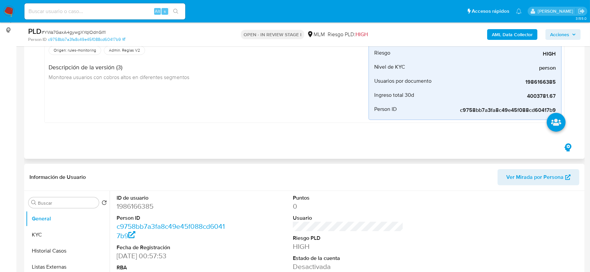
scroll to position [186, 0]
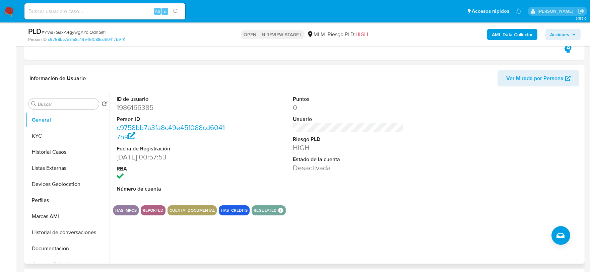
click at [325, 187] on div "Puntos 0 Usuario Riesgo PLD HIGH Estado de la cuenta Desactivada" at bounding box center [348, 148] width 118 height 113
click at [43, 138] on button "KYC" at bounding box center [65, 136] width 78 height 16
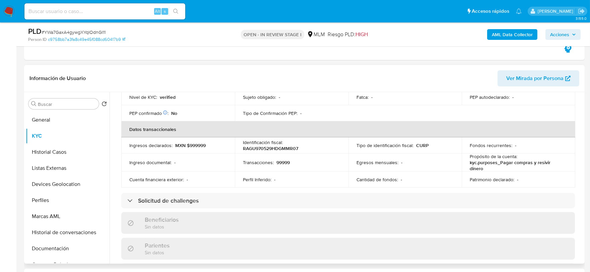
click at [113, 158] on div "Actualizado hace un mes Creado: 11/09/2024 23:57:54 Actualizado: 08/07/2025 13:…" at bounding box center [348, 208] width 470 height 571
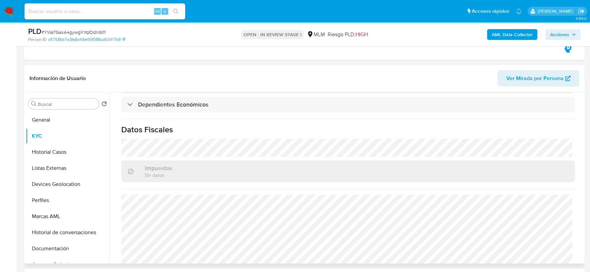
scroll to position [408, 0]
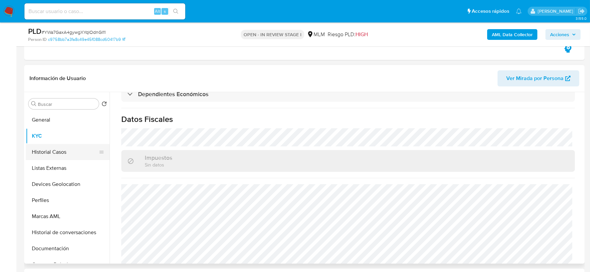
click at [56, 153] on button "Historial Casos" at bounding box center [65, 152] width 78 height 16
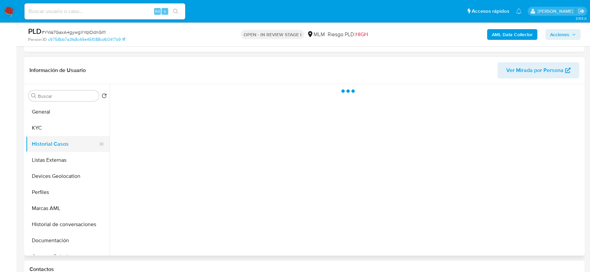
scroll to position [0, 0]
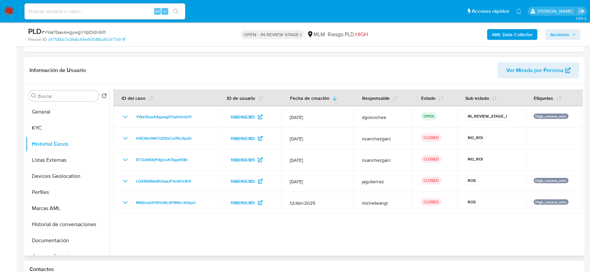
click at [426, 247] on div at bounding box center [346, 170] width 473 height 172
click at [42, 160] on button "Listas Externas" at bounding box center [65, 160] width 78 height 16
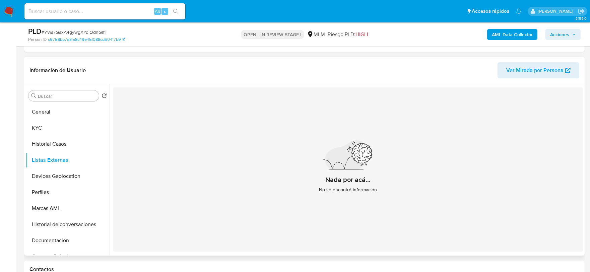
click at [309, 206] on div "Nada por acá... No se encontró información" at bounding box center [348, 169] width 470 height 164
click at [59, 171] on button "Devices Geolocation" at bounding box center [65, 176] width 78 height 16
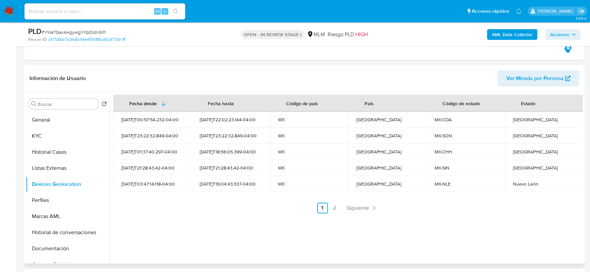
click at [227, 206] on ul "Anterior 1 2 Siguiente" at bounding box center [348, 208] width 470 height 11
click at [365, 205] on span "Siguiente" at bounding box center [358, 207] width 22 height 5
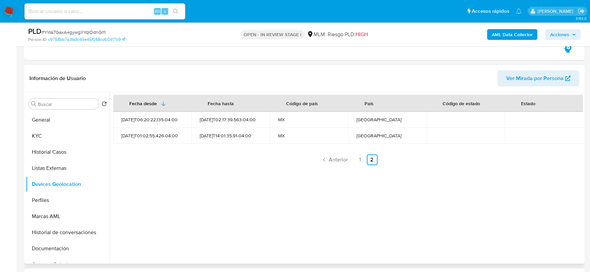
click at [281, 178] on div "Fecha desde Fecha hasta Código de país País Código de estado Estado 2024-10-02T…" at bounding box center [346, 178] width 473 height 172
click at [44, 200] on button "Perfiles" at bounding box center [65, 200] width 78 height 16
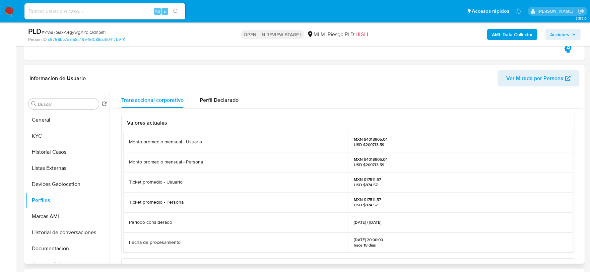
click at [118, 202] on div "Valores actuales Monto promedio mensual - Usuario MXN $4018905.04 USD $200713.5…" at bounding box center [348, 265] width 470 height 312
click at [65, 244] on button "Documentación" at bounding box center [65, 249] width 78 height 16
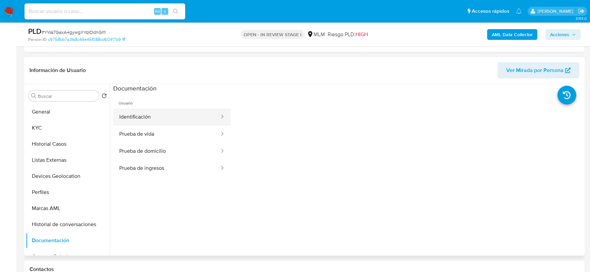
click at [164, 119] on button "Identificación" at bounding box center [166, 117] width 107 height 17
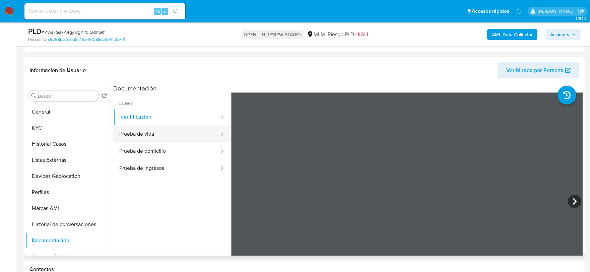
click at [188, 126] on button "Prueba de vida" at bounding box center [166, 134] width 107 height 17
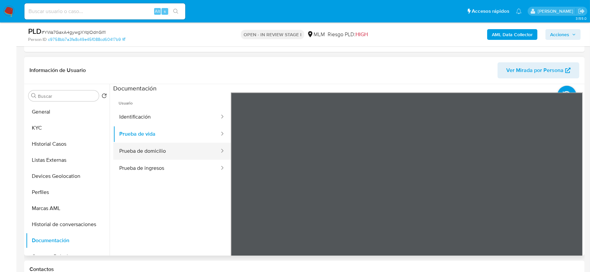
click at [144, 146] on button "Prueba de domicilio" at bounding box center [166, 151] width 107 height 17
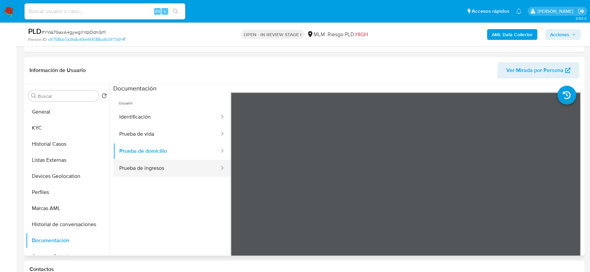
click at [170, 166] on button "Prueba de ingresos" at bounding box center [166, 168] width 107 height 17
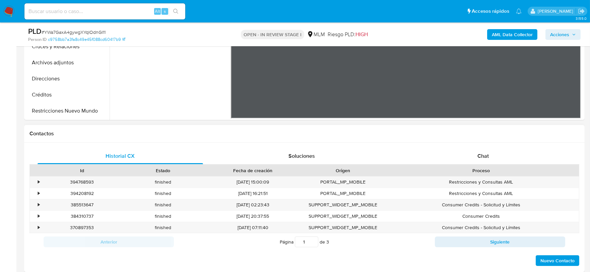
scroll to position [335, 0]
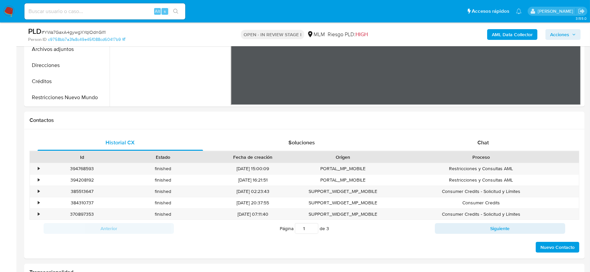
drag, startPoint x: 71, startPoint y: 102, endPoint x: 88, endPoint y: 107, distance: 18.5
click at [71, 102] on button "Restricciones Nuevo Mundo" at bounding box center [68, 97] width 84 height 16
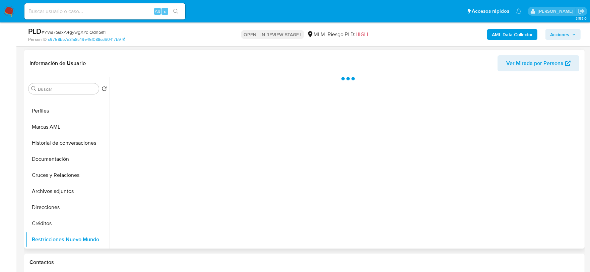
scroll to position [186, 0]
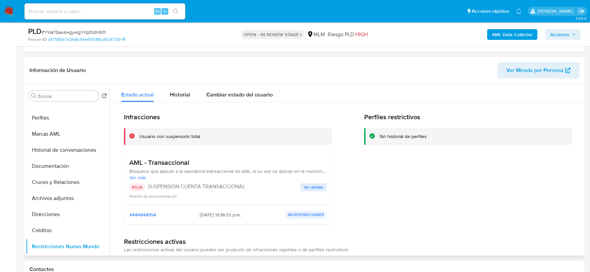
click at [254, 196] on div "Pedido de documentación" at bounding box center [227, 196] width 197 height 7
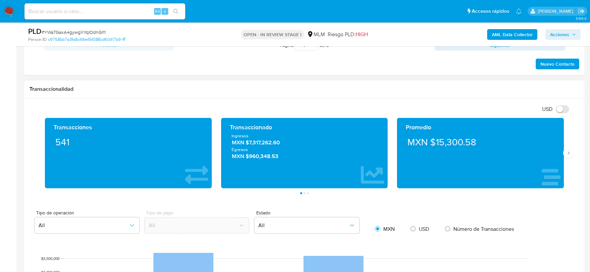
scroll to position [521, 0]
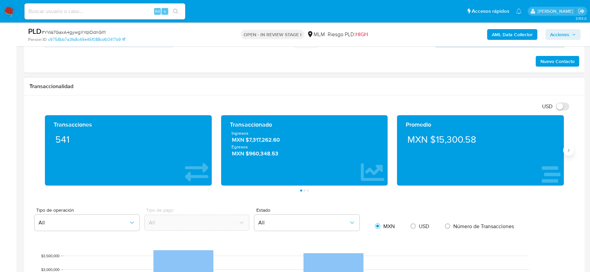
click at [569, 155] on button "Siguiente" at bounding box center [568, 150] width 11 height 11
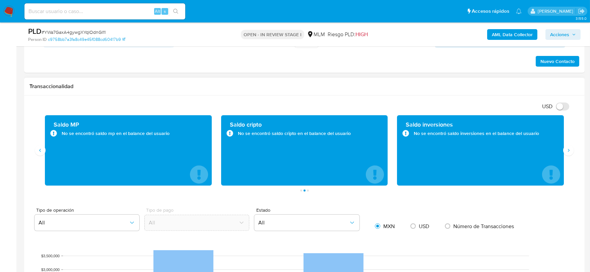
click at [82, 91] on div "Transaccionalidad" at bounding box center [304, 87] width 560 height 18
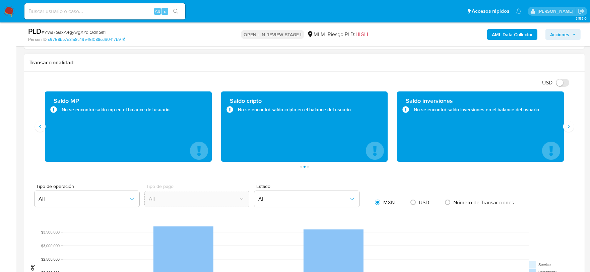
scroll to position [558, 0]
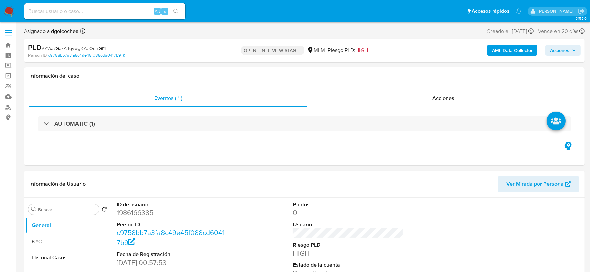
select select "10"
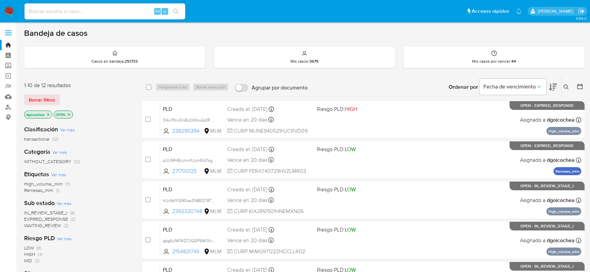
click at [58, 210] on span "IN_REVIEW_STAGE_I" at bounding box center [45, 212] width 43 height 7
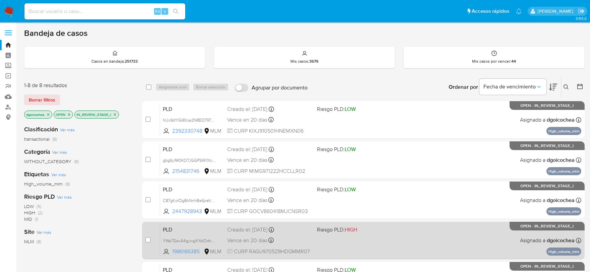
click at [175, 225] on span "PLD" at bounding box center [192, 229] width 59 height 9
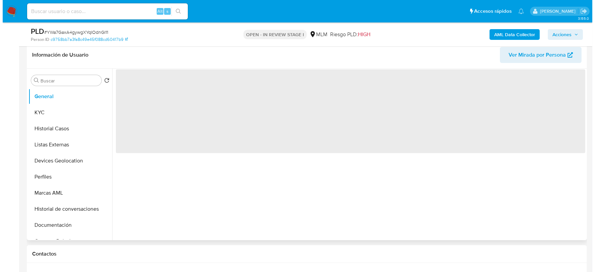
scroll to position [112, 0]
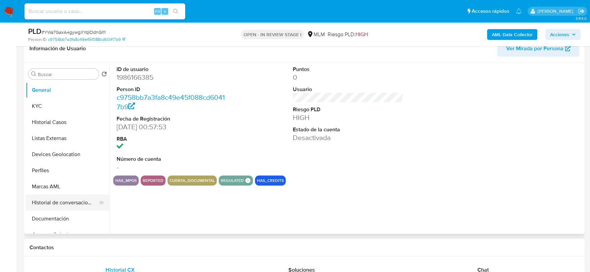
drag, startPoint x: 75, startPoint y: 197, endPoint x: 94, endPoint y: 195, distance: 19.2
click at [75, 198] on button "Historial de conversaciones" at bounding box center [65, 203] width 78 height 16
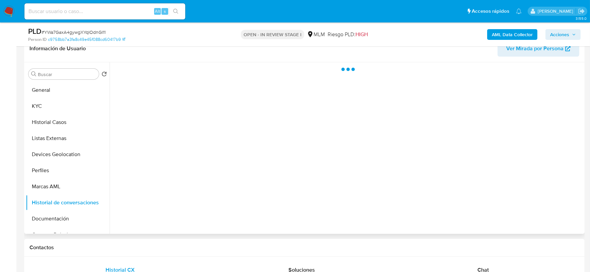
select select "10"
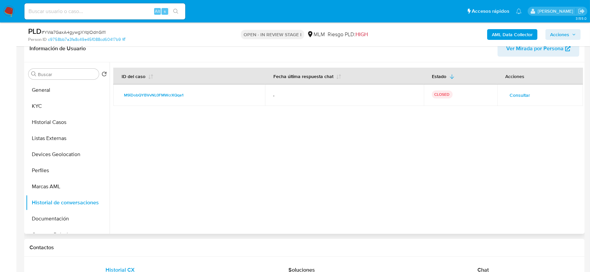
click at [516, 90] on span "Consultar" at bounding box center [520, 94] width 20 height 9
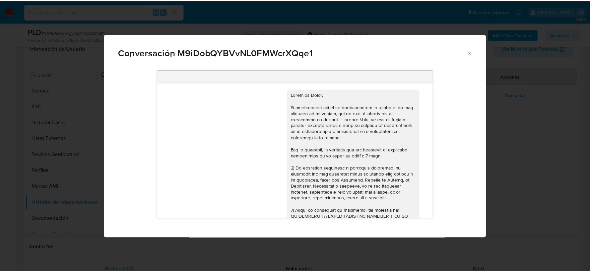
scroll to position [146, 0]
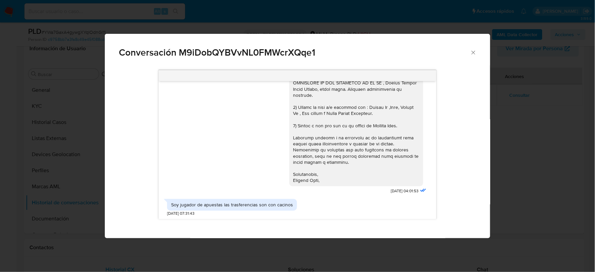
click at [320, 205] on div "Soy jugador de apuestas las trasferencias son con cacinos [DATE] 07:31:43" at bounding box center [297, 206] width 261 height 20
drag, startPoint x: 474, startPoint y: 50, endPoint x: 473, endPoint y: 55, distance: 5.7
click at [474, 50] on icon "Cerrar" at bounding box center [473, 52] width 7 height 7
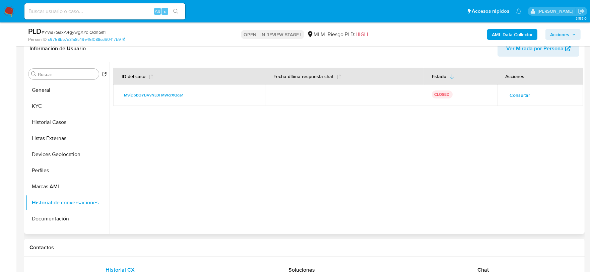
click at [316, 178] on div at bounding box center [346, 148] width 473 height 172
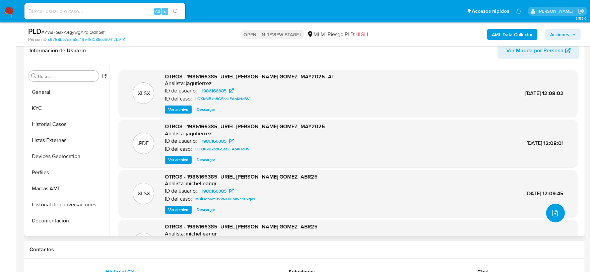
click at [551, 210] on icon "upload-file" at bounding box center [555, 213] width 8 height 8
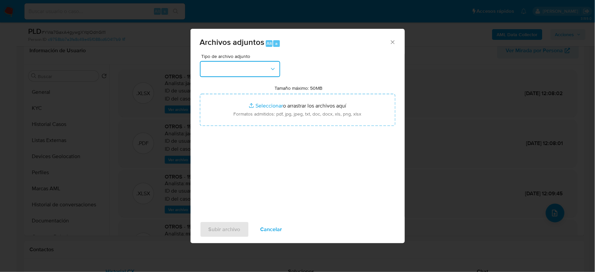
click at [255, 75] on button "button" at bounding box center [240, 69] width 80 height 16
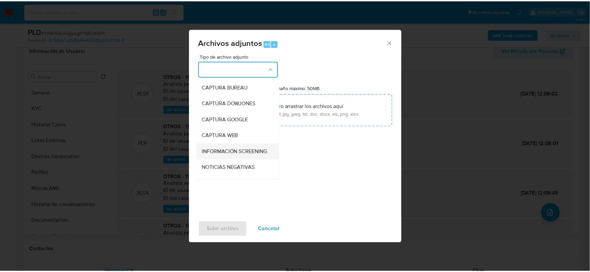
scroll to position [51, 0]
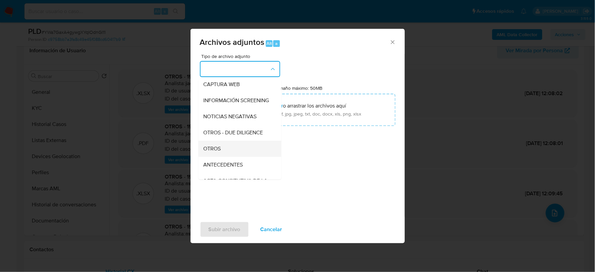
click at [213, 152] on span "OTROS" at bounding box center [212, 148] width 17 height 7
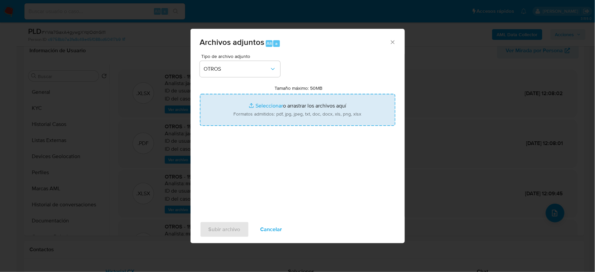
type input "C:\fakepath\1986166385_URIEL RAMIREZ_JUL2025.xlsx"
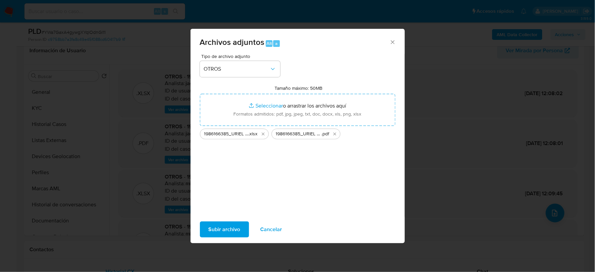
click at [241, 223] on button "Subir archivo" at bounding box center [224, 229] width 49 height 16
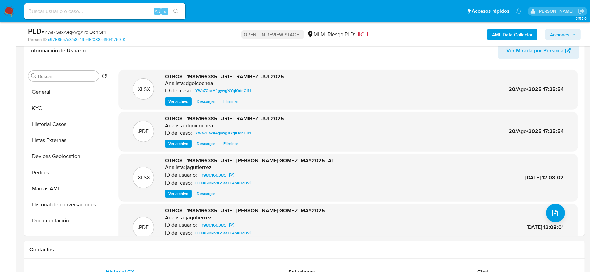
click at [564, 29] on span "Acciones" at bounding box center [559, 34] width 19 height 11
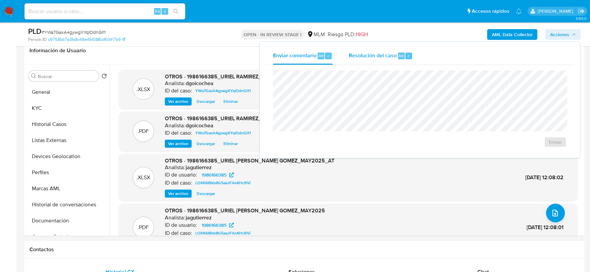
click at [349, 53] on span "Resolución del caso" at bounding box center [373, 56] width 48 height 8
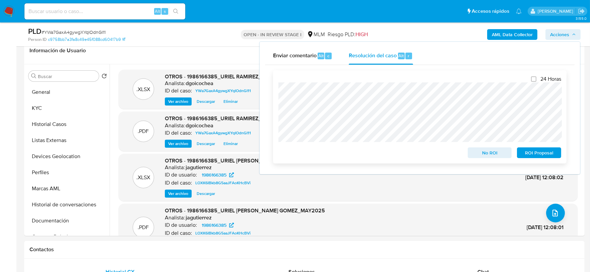
click at [544, 153] on span "ROI Proposal" at bounding box center [539, 152] width 35 height 9
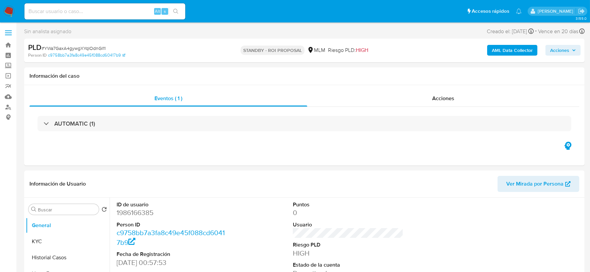
select select "10"
